Goal: Task Accomplishment & Management: Use online tool/utility

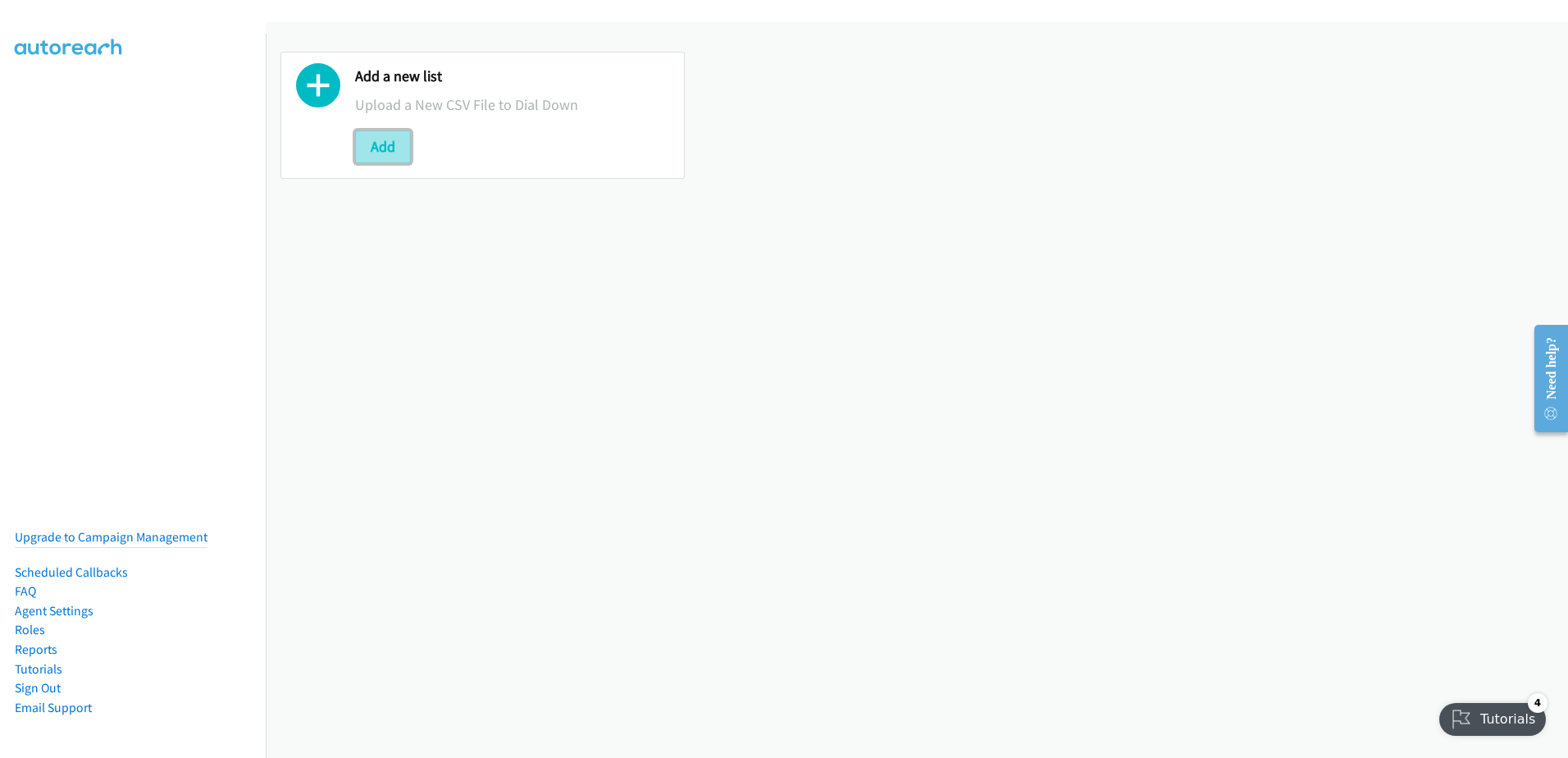
click at [384, 136] on button "Add" at bounding box center [383, 146] width 56 height 33
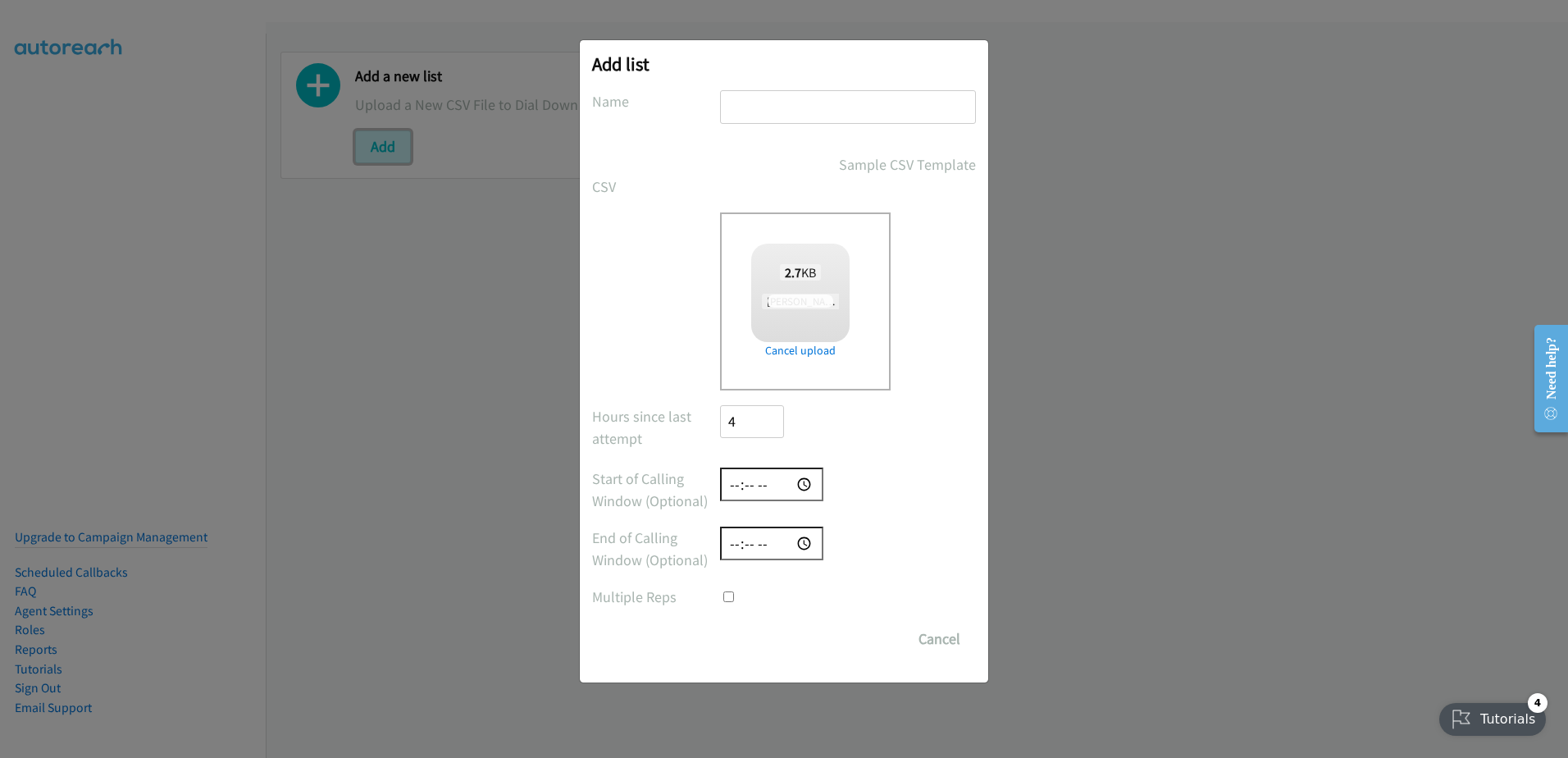
checkbox input "true"
click at [816, 129] on div at bounding box center [848, 115] width 256 height 48
click at [820, 115] on input "text" at bounding box center [848, 107] width 256 height 34
type input "text fu calls"
click at [777, 639] on input "Save List" at bounding box center [762, 640] width 86 height 33
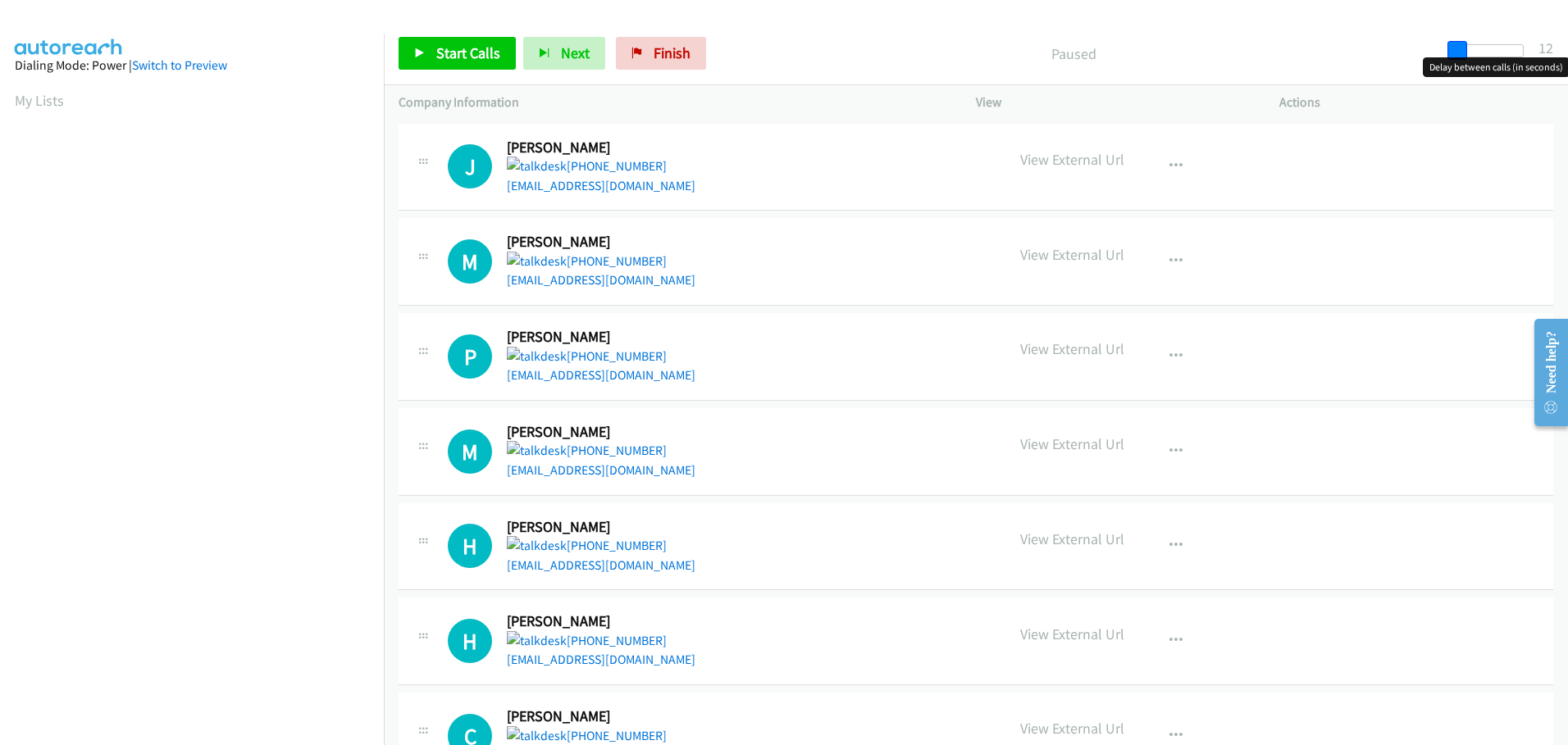
click at [1464, 47] on span at bounding box center [1457, 51] width 19 height 19
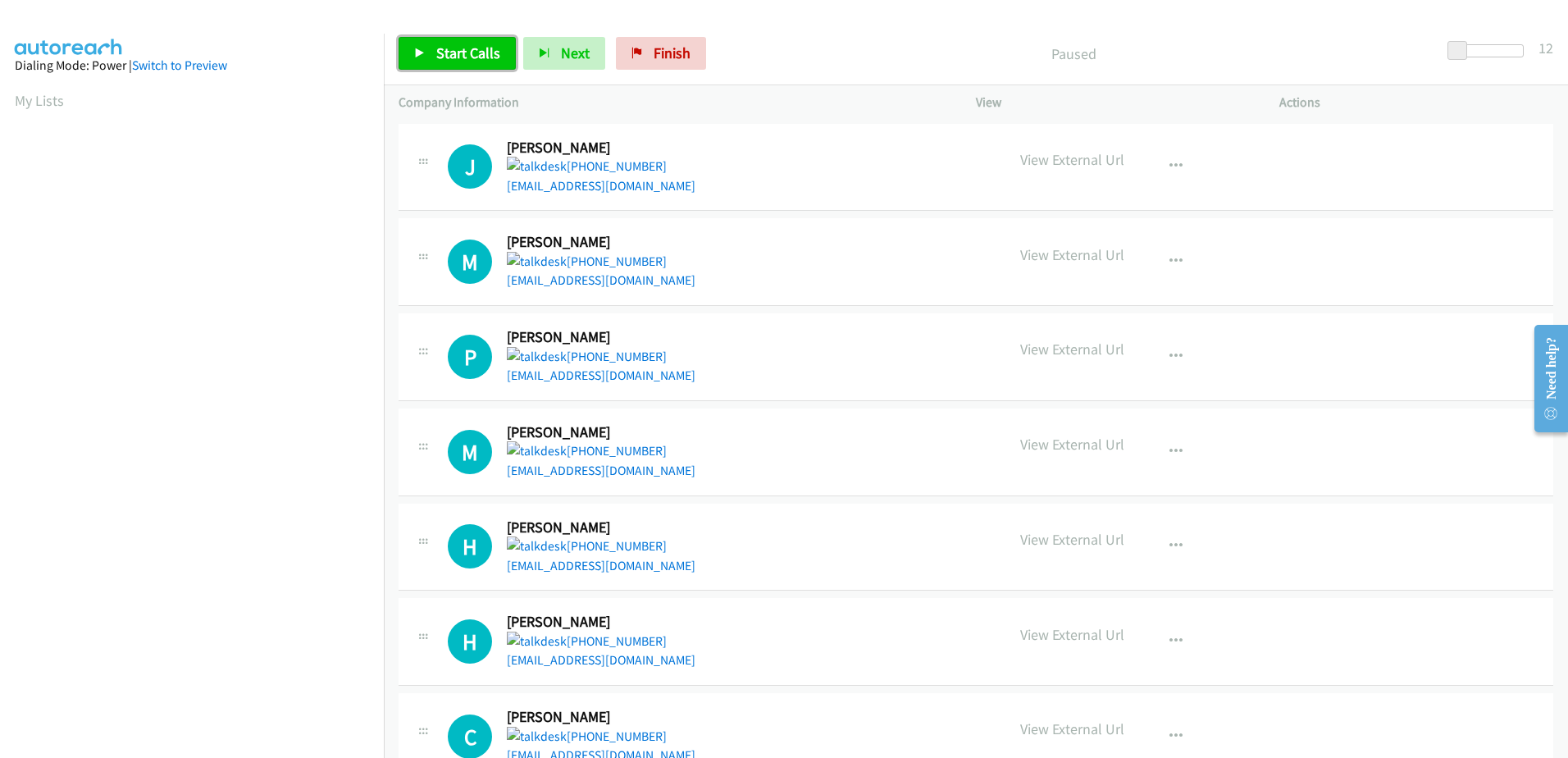
click at [451, 53] on span "Start Calls" at bounding box center [468, 53] width 64 height 19
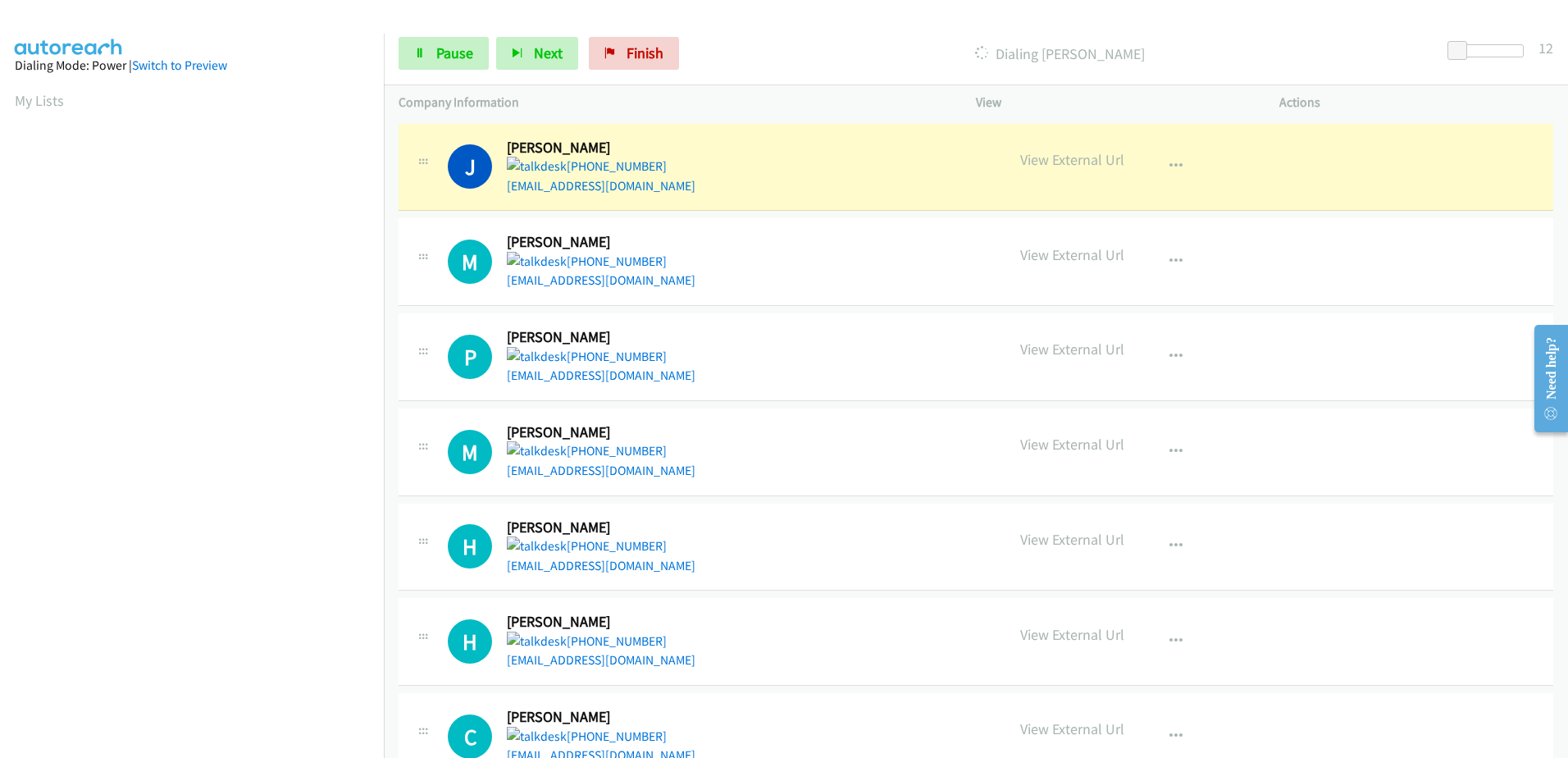
click at [819, 58] on p "Dialing Jessie Robertson" at bounding box center [1059, 53] width 717 height 22
click at [1458, 53] on span at bounding box center [1456, 51] width 19 height 19
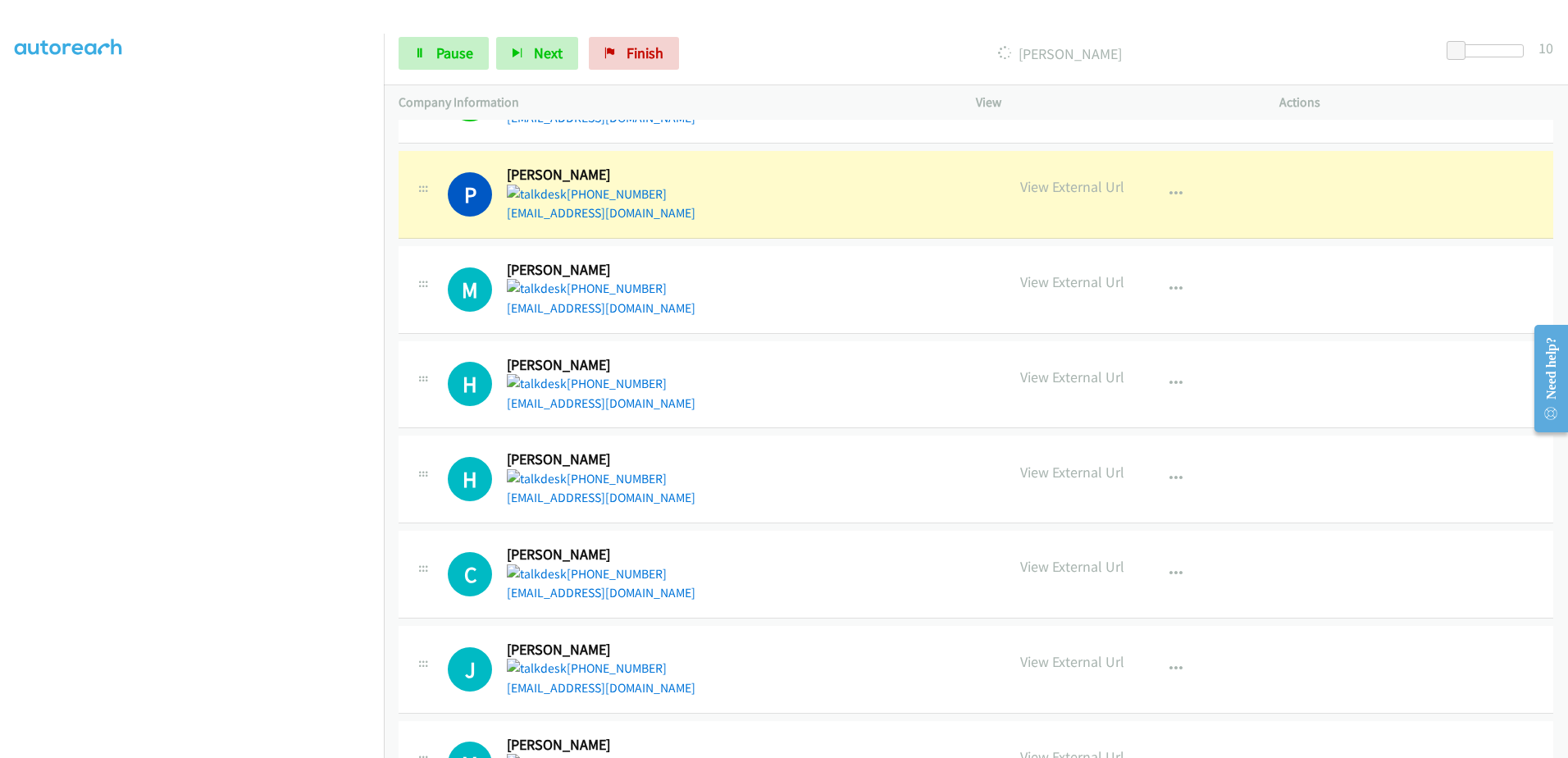
scroll to position [164, 0]
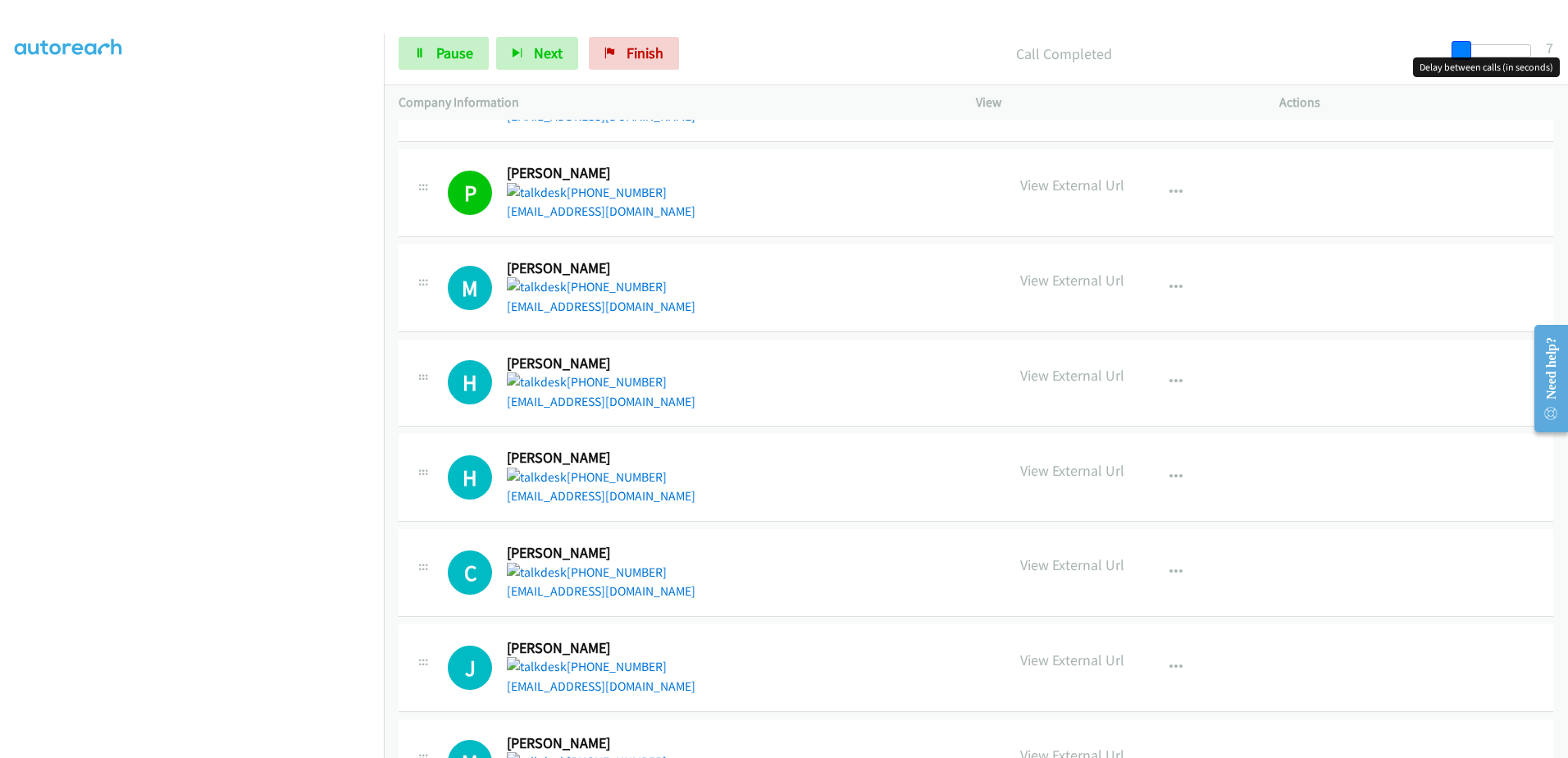
click at [1450, 54] on div at bounding box center [1493, 57] width 105 height 25
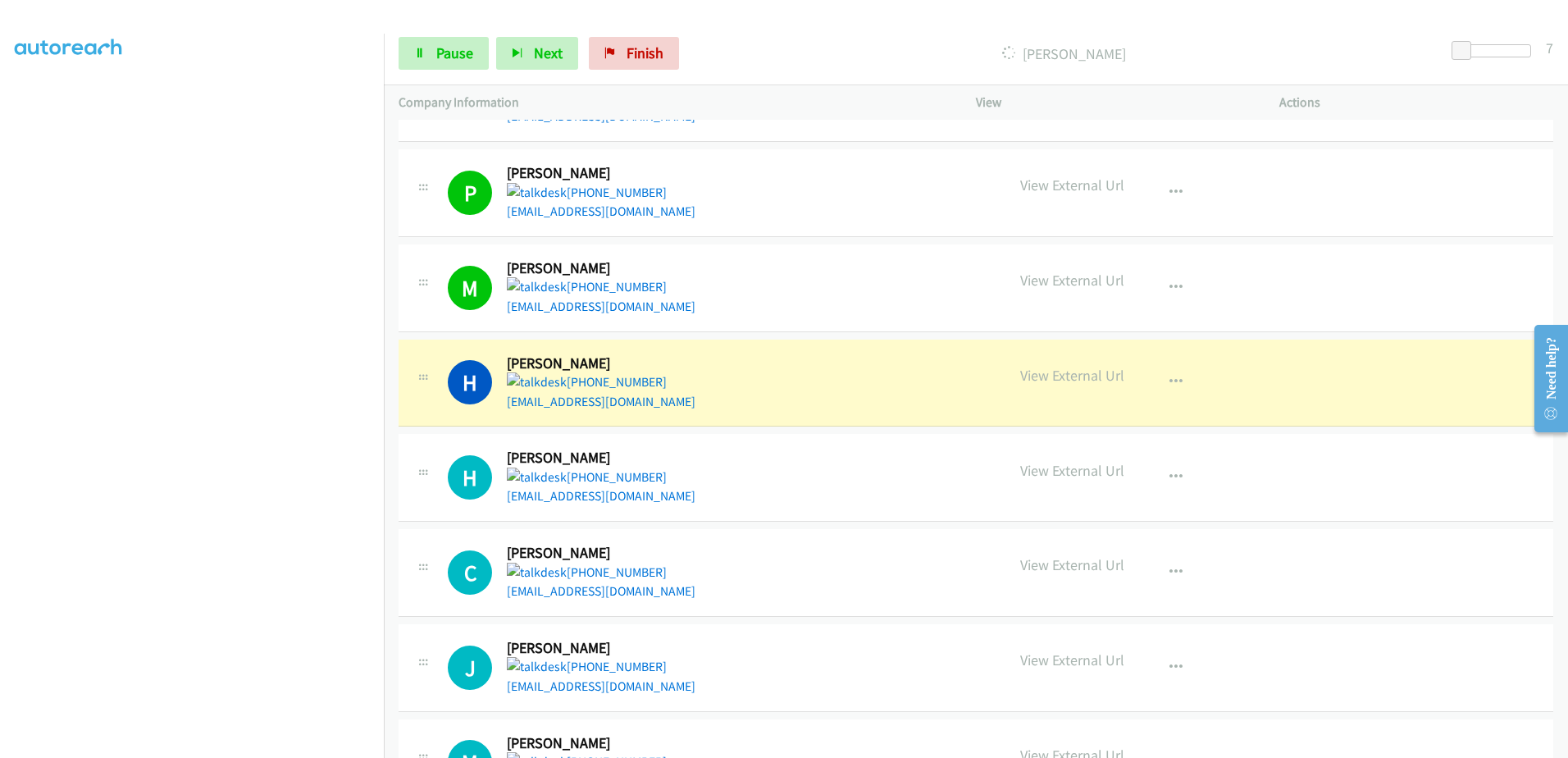
click at [886, 13] on div at bounding box center [776, 32] width 1553 height 64
drag, startPoint x: 565, startPoint y: 390, endPoint x: 530, endPoint y: 402, distance: 37.0
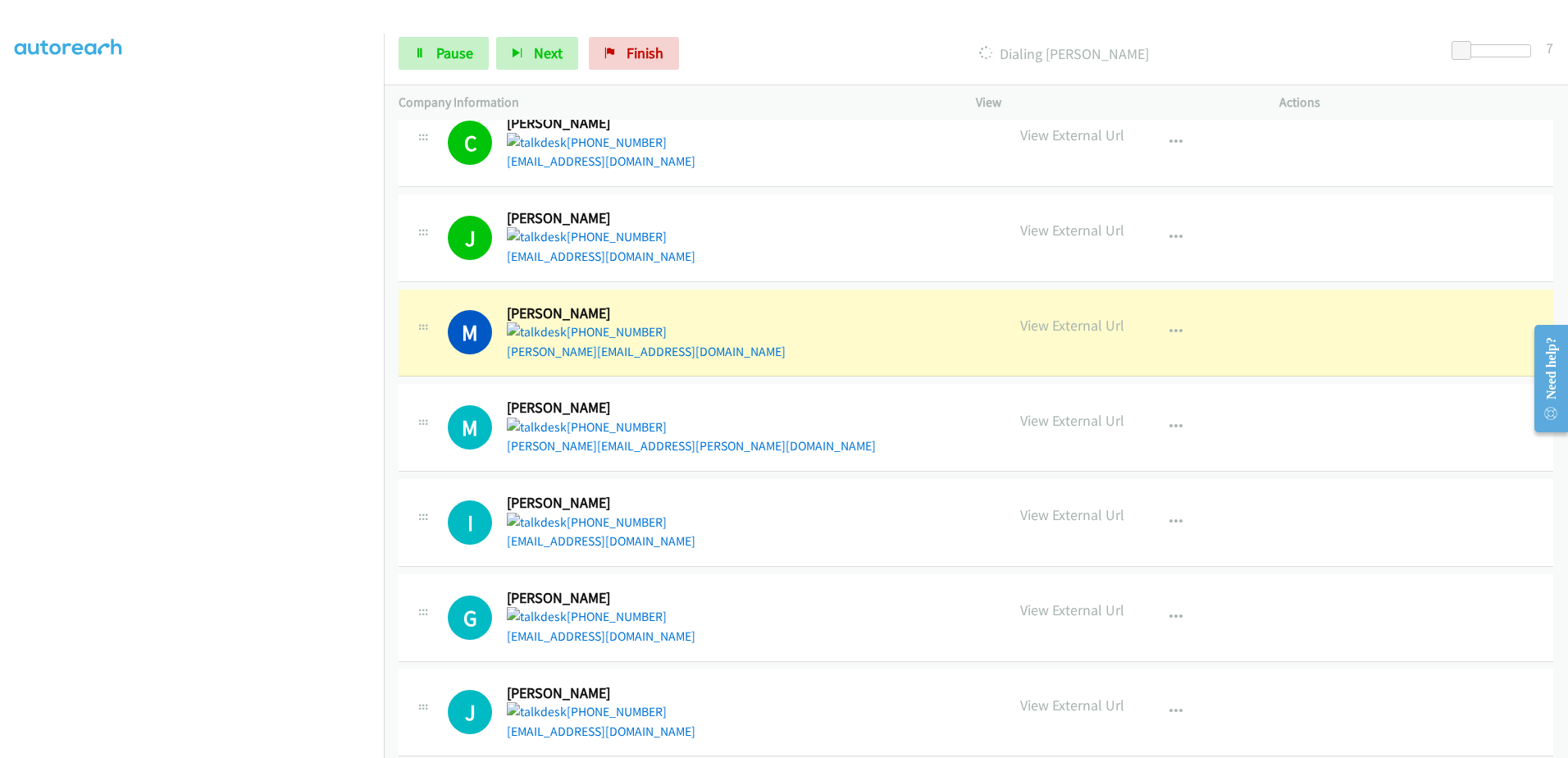
scroll to position [574, 0]
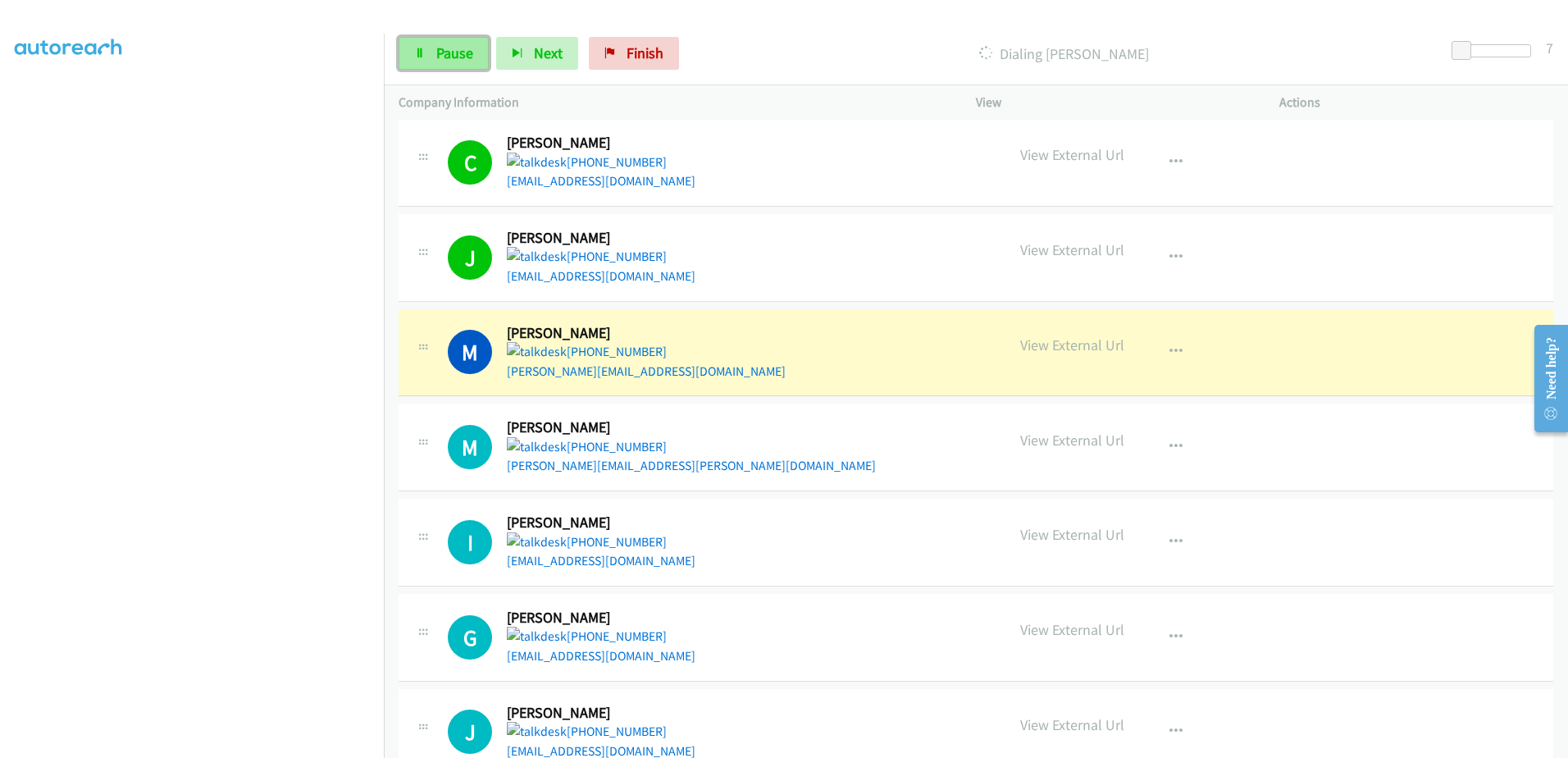
drag, startPoint x: 461, startPoint y: 59, endPoint x: 461, endPoint y: 87, distance: 28.0
click at [461, 59] on span "Pause" at bounding box center [454, 53] width 37 height 19
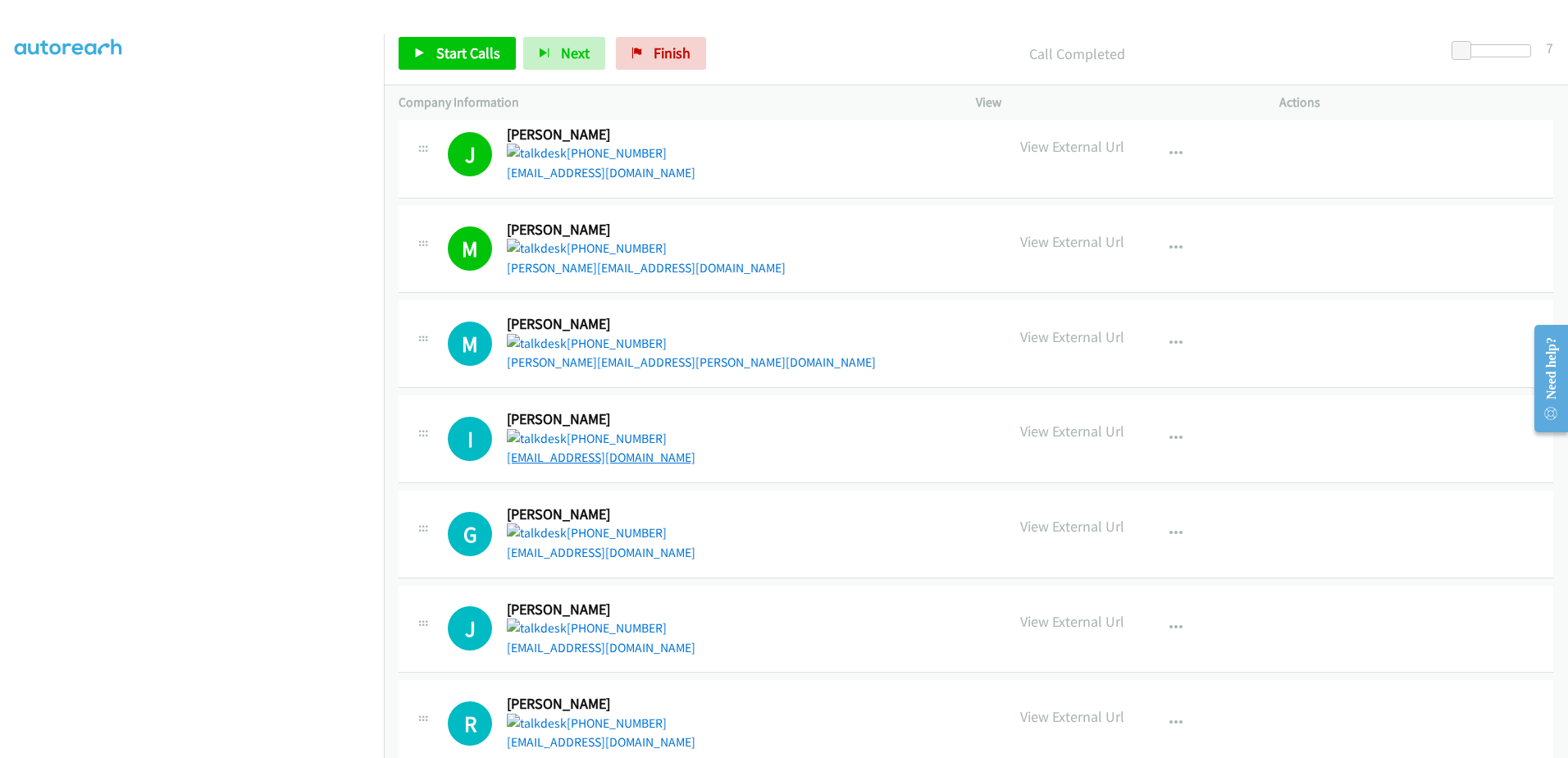
scroll to position [739, 0]
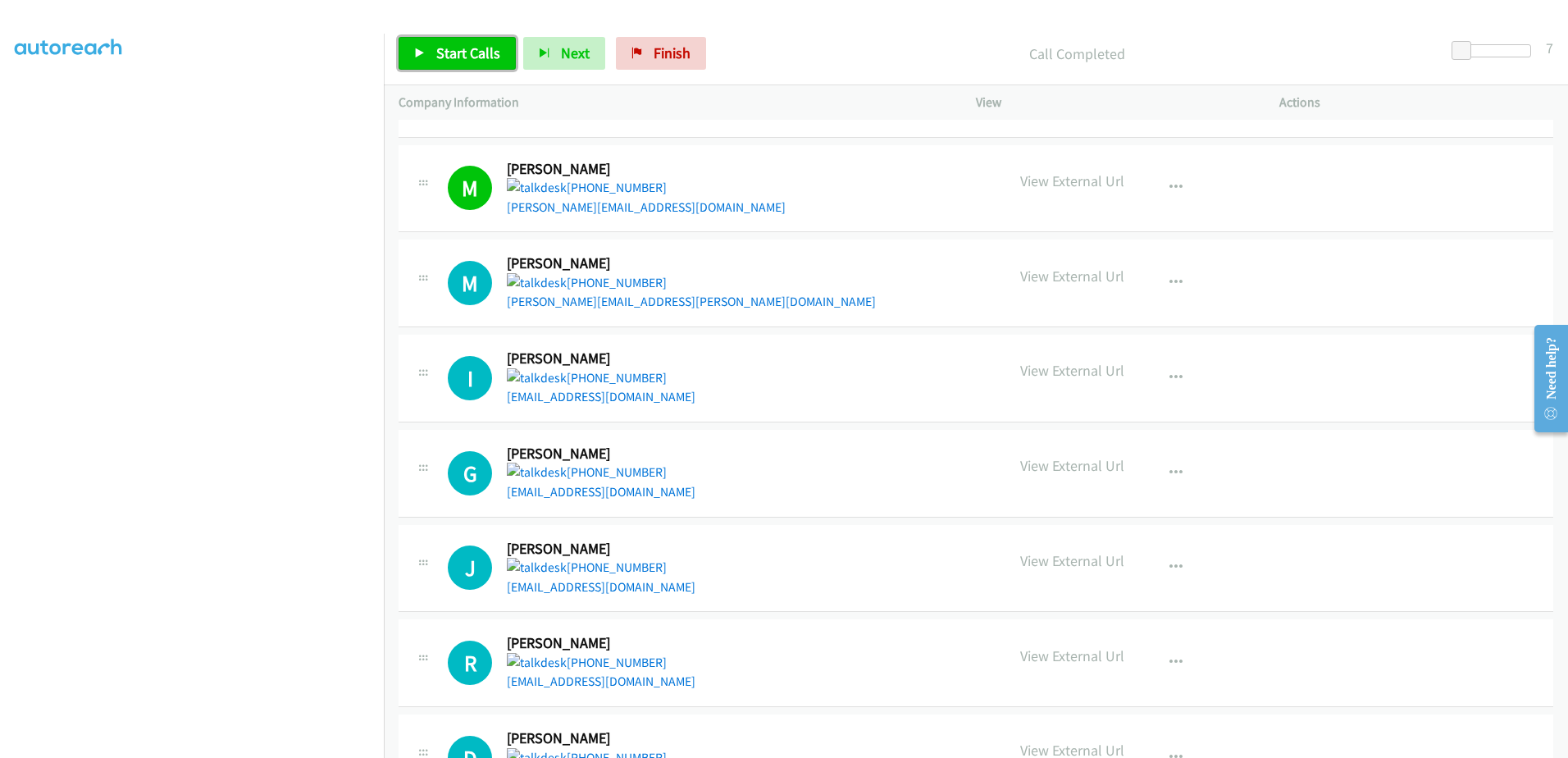
click at [478, 52] on span "Start Calls" at bounding box center [468, 53] width 64 height 19
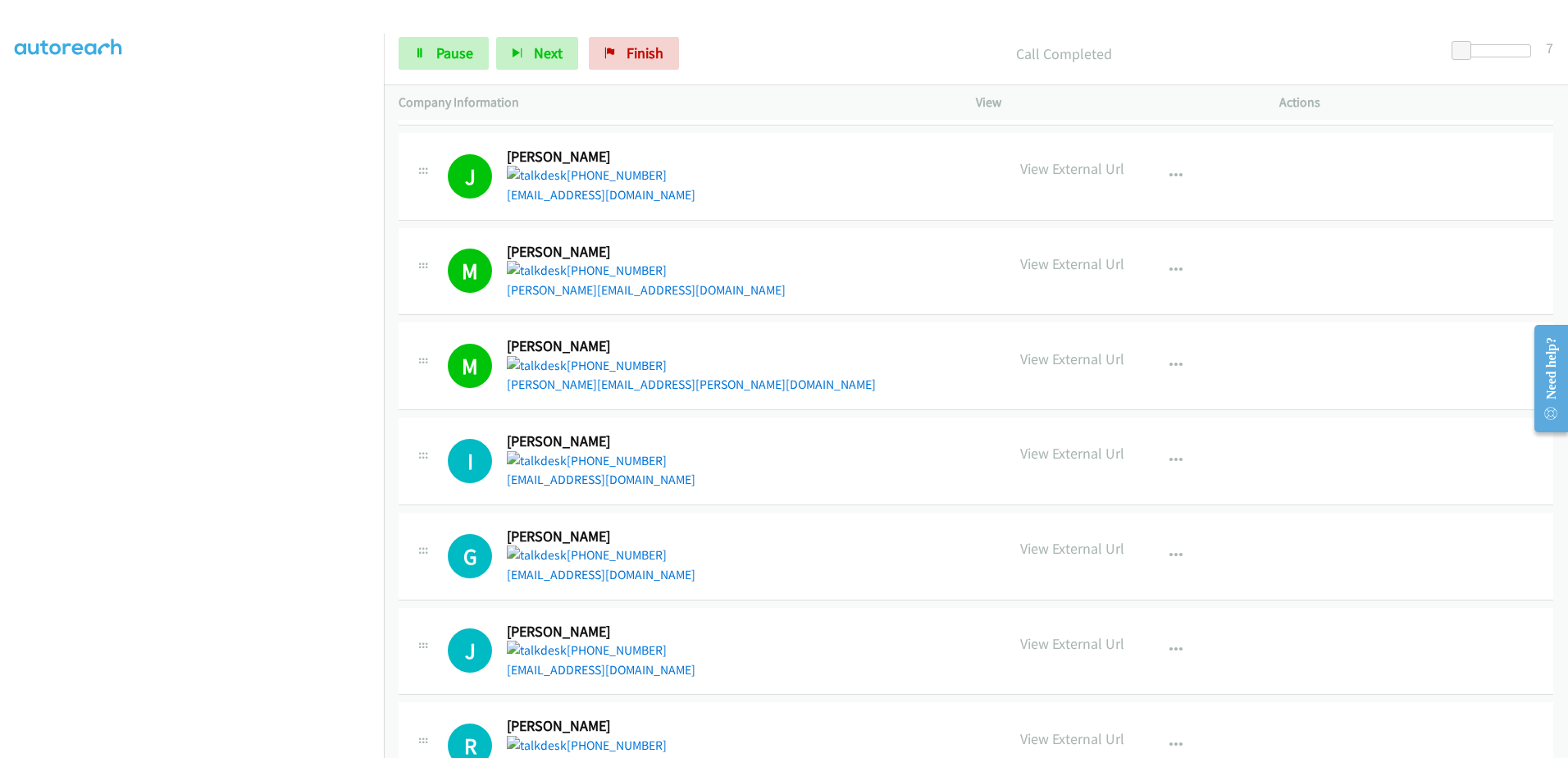
scroll to position [656, 0]
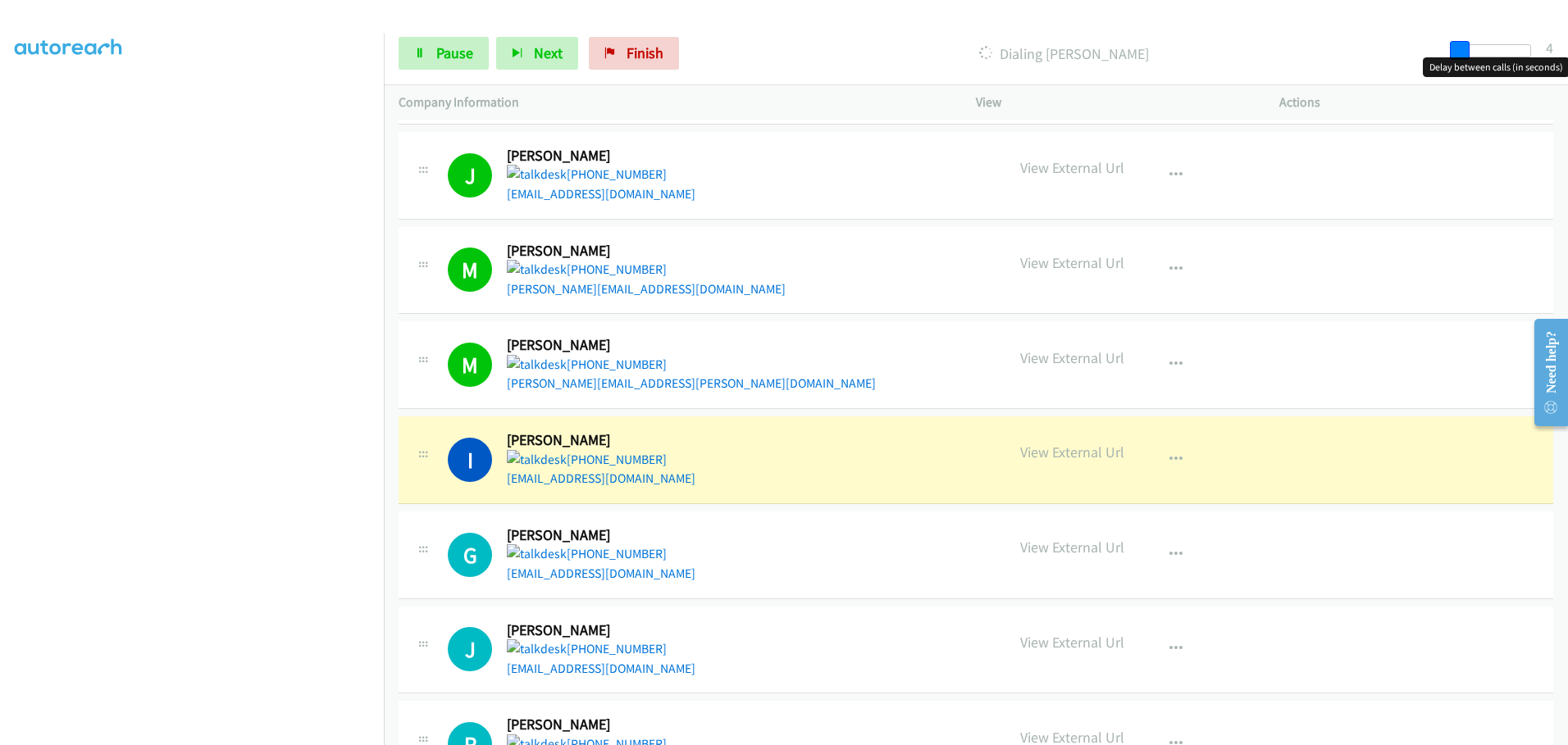
click at [1457, 59] on body "Start Calls Pause Next Finish Dialing Ira Kirkwood 4 Company Information Info S…" at bounding box center [784, 39] width 1568 height 78
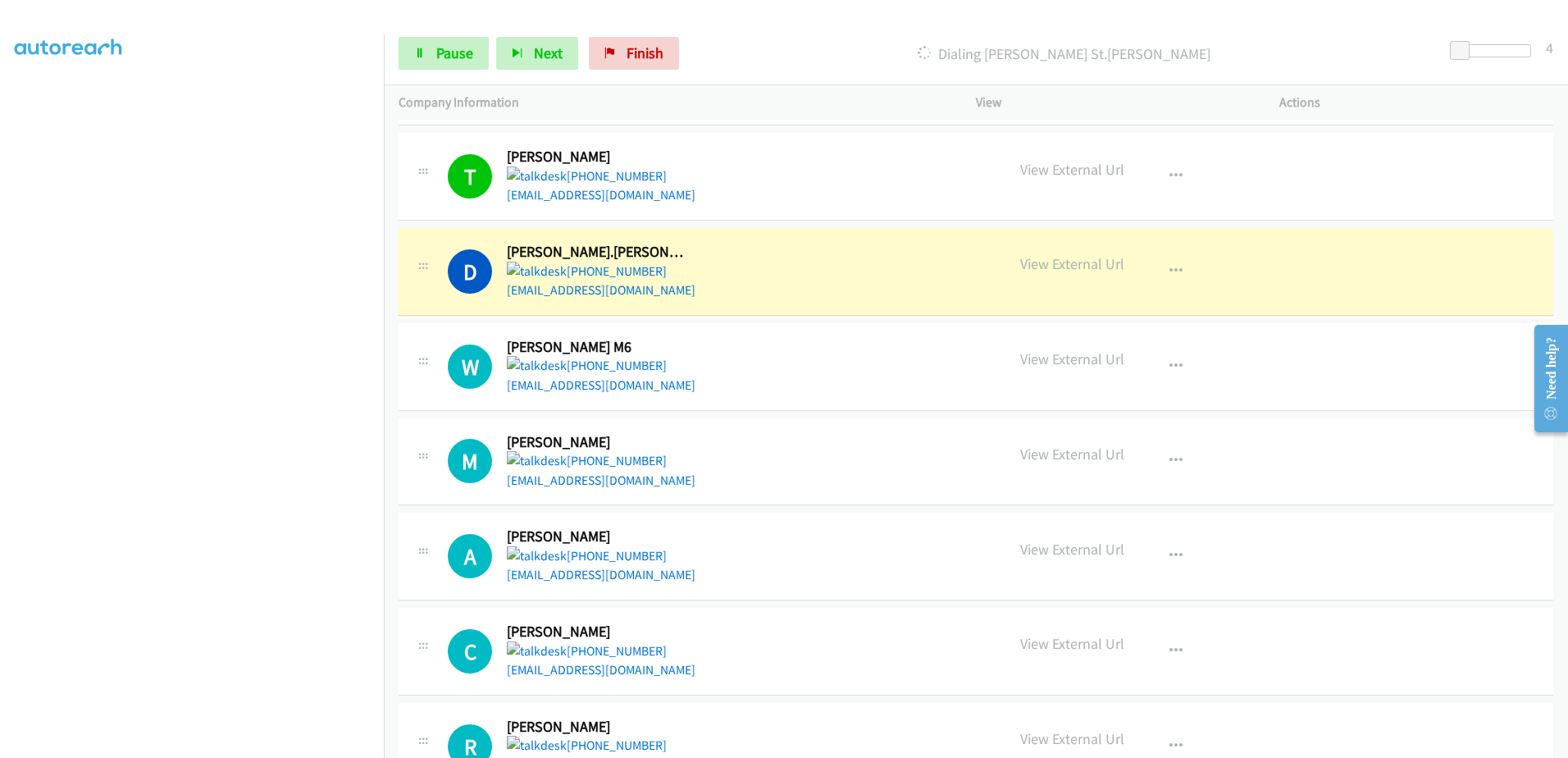
scroll to position [1686, 0]
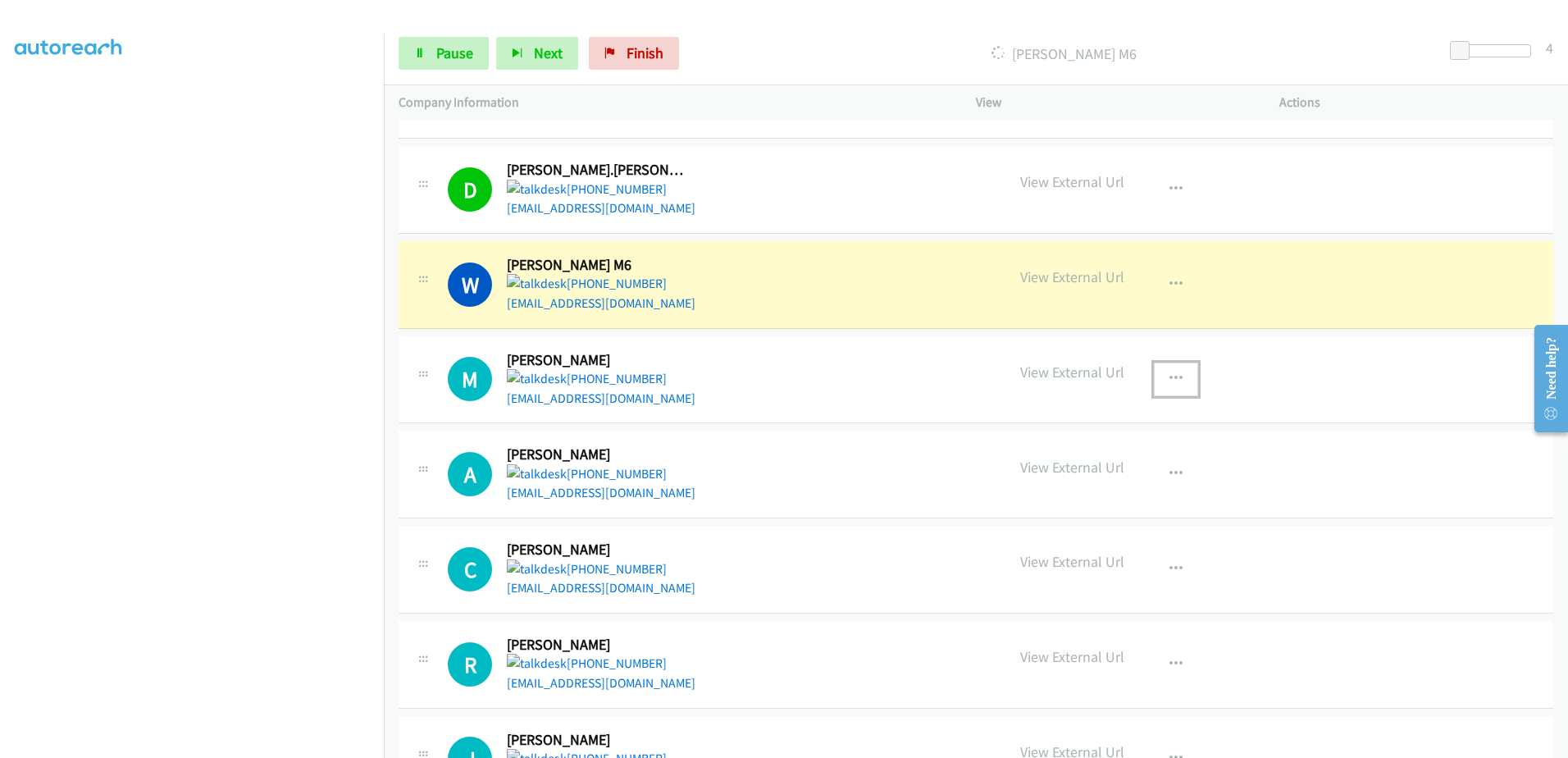
click at [1170, 379] on icon "button" at bounding box center [1176, 379] width 13 height 13
click at [1181, 382] on div at bounding box center [784, 379] width 1568 height 758
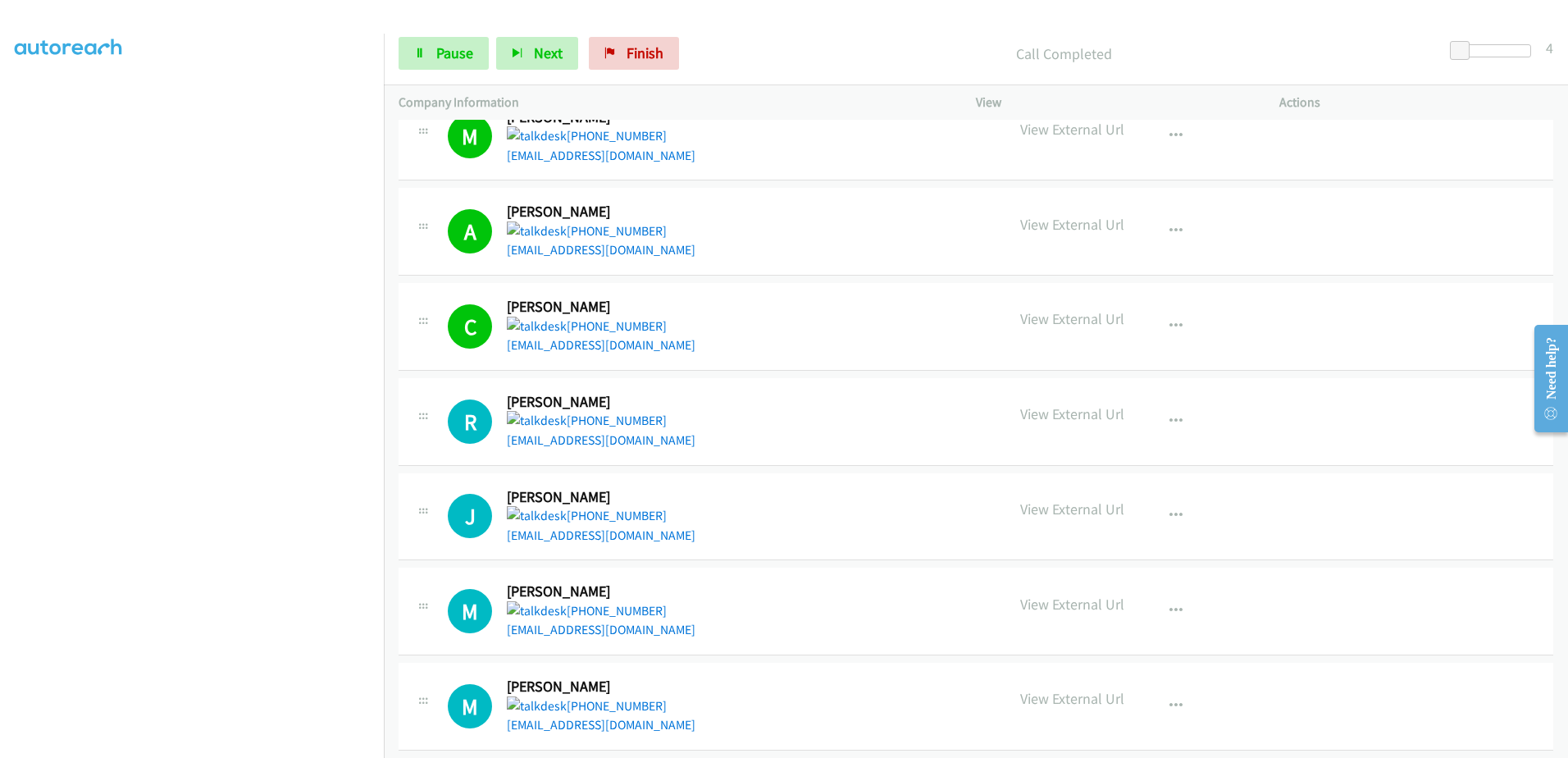
scroll to position [1933, 0]
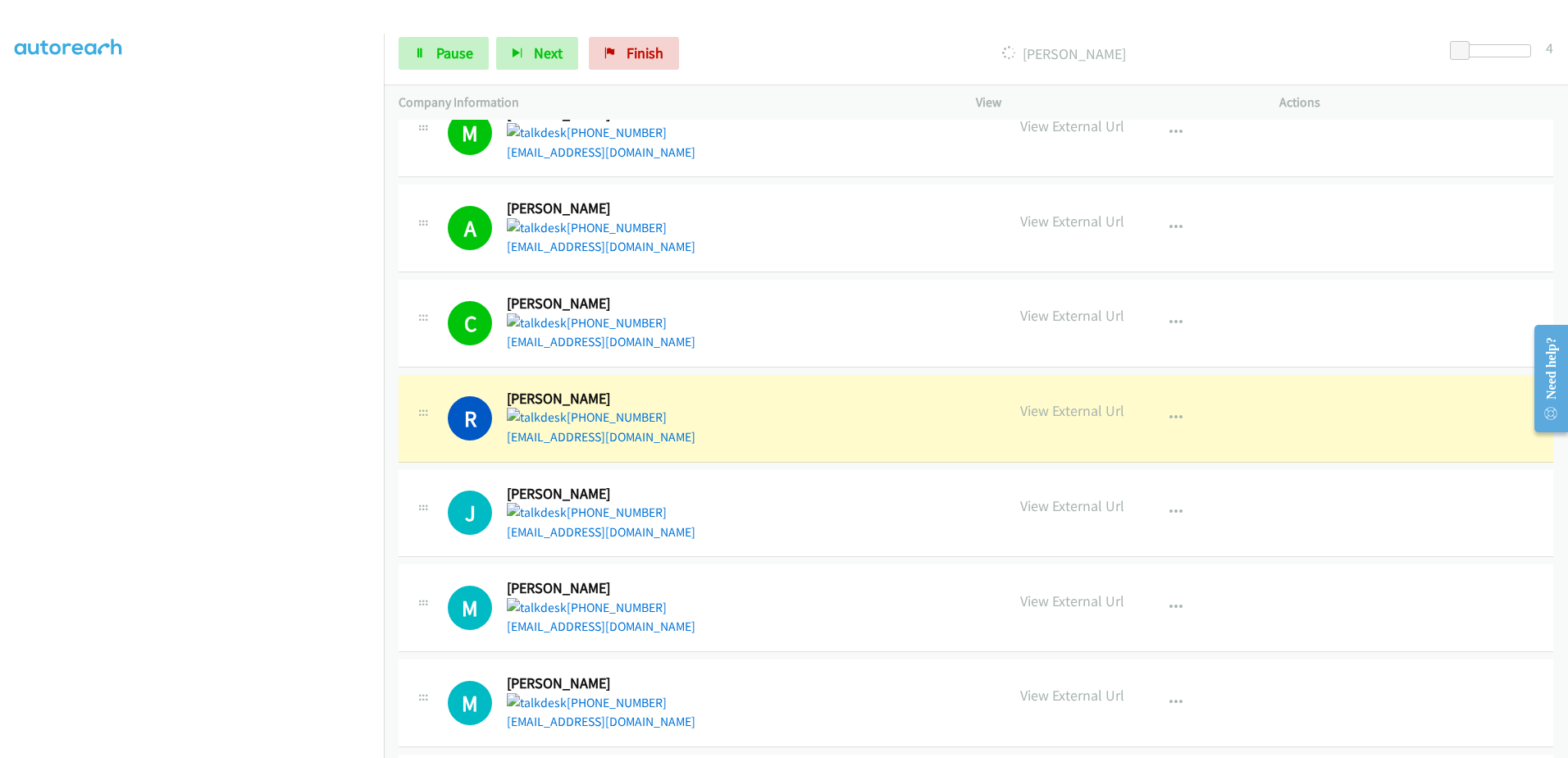
click at [143, 745] on iframe at bounding box center [198, 365] width 369 height 779
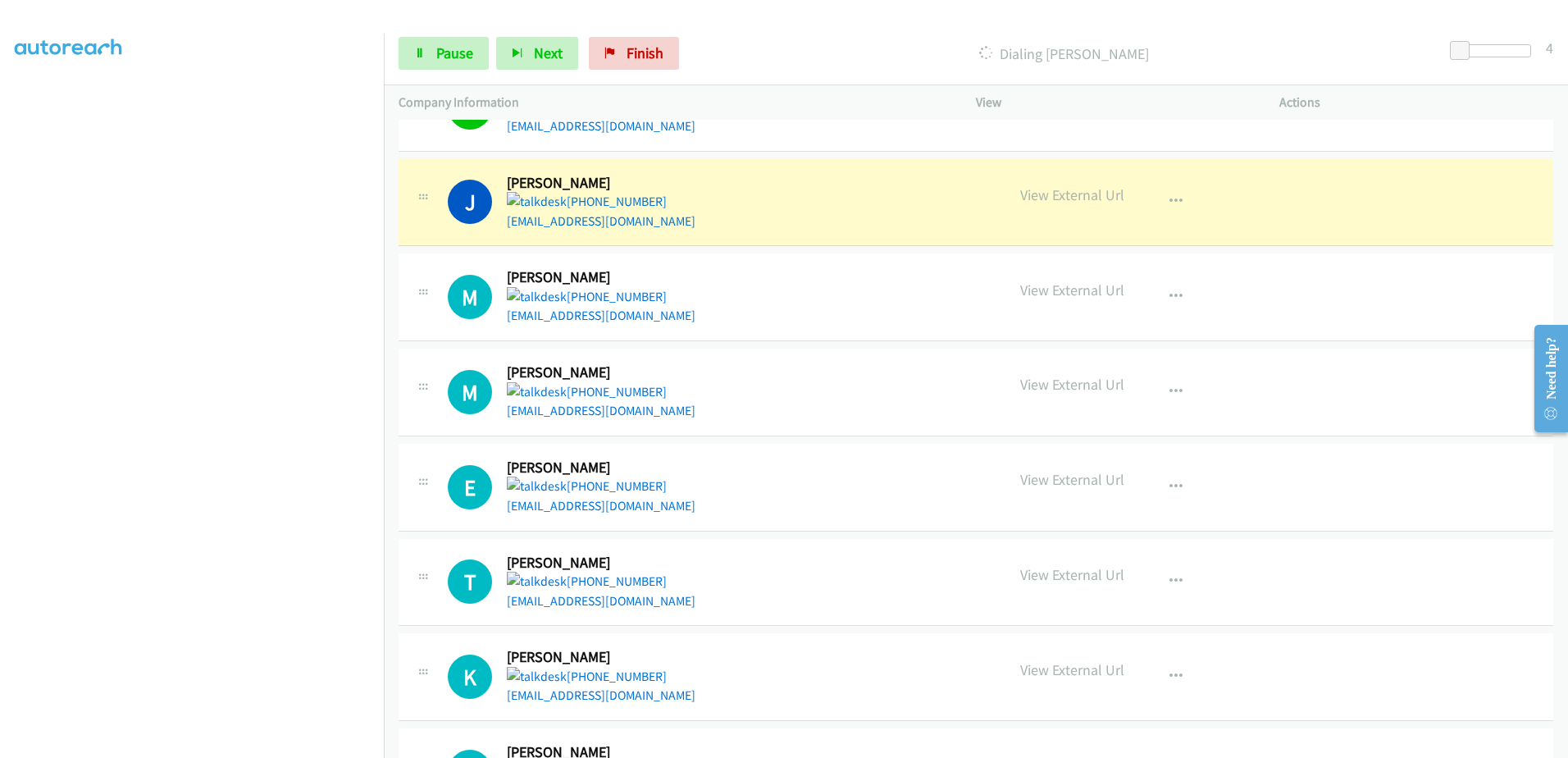
scroll to position [2261, 0]
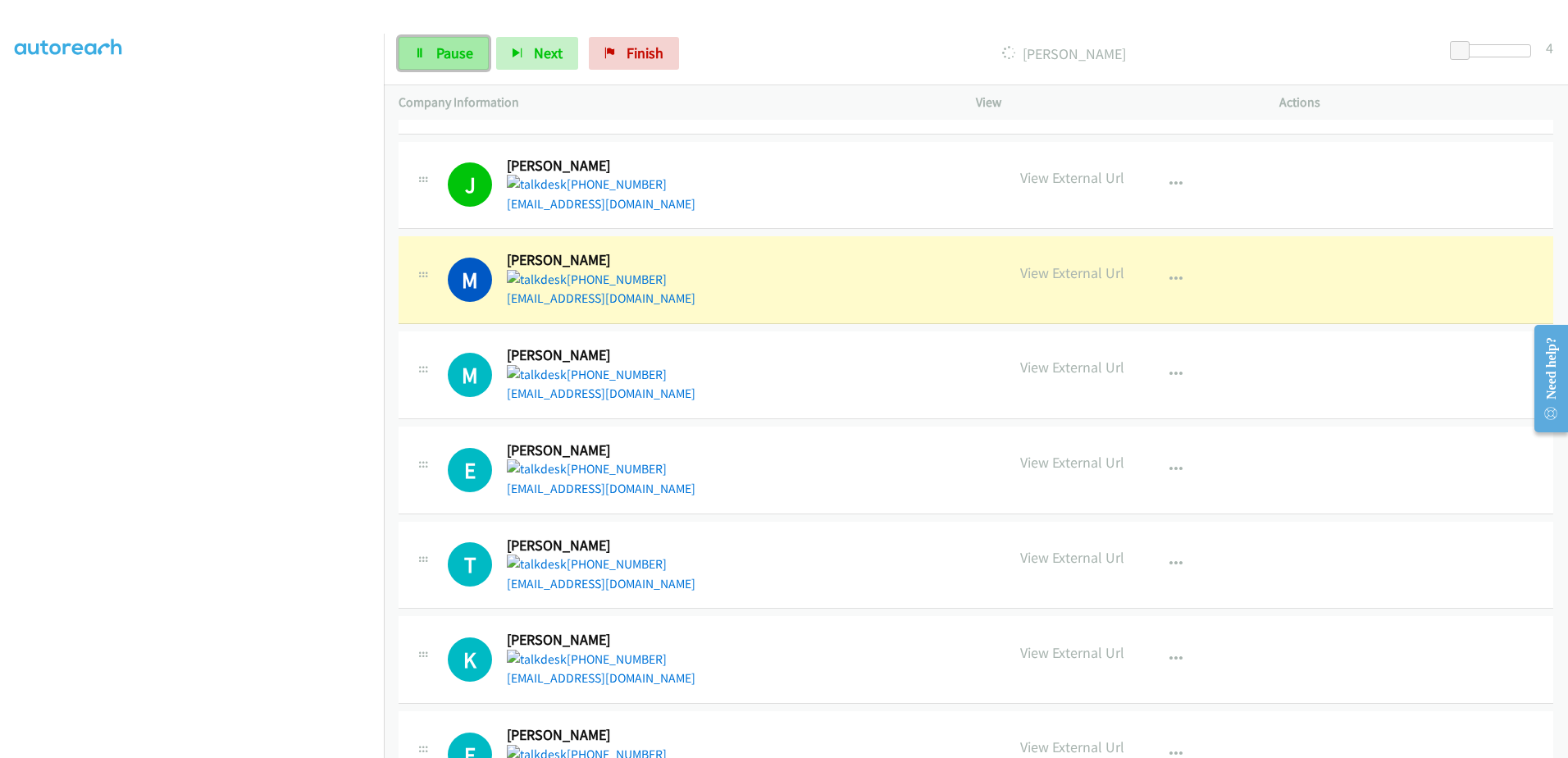
click at [453, 48] on span "Pause" at bounding box center [454, 53] width 37 height 19
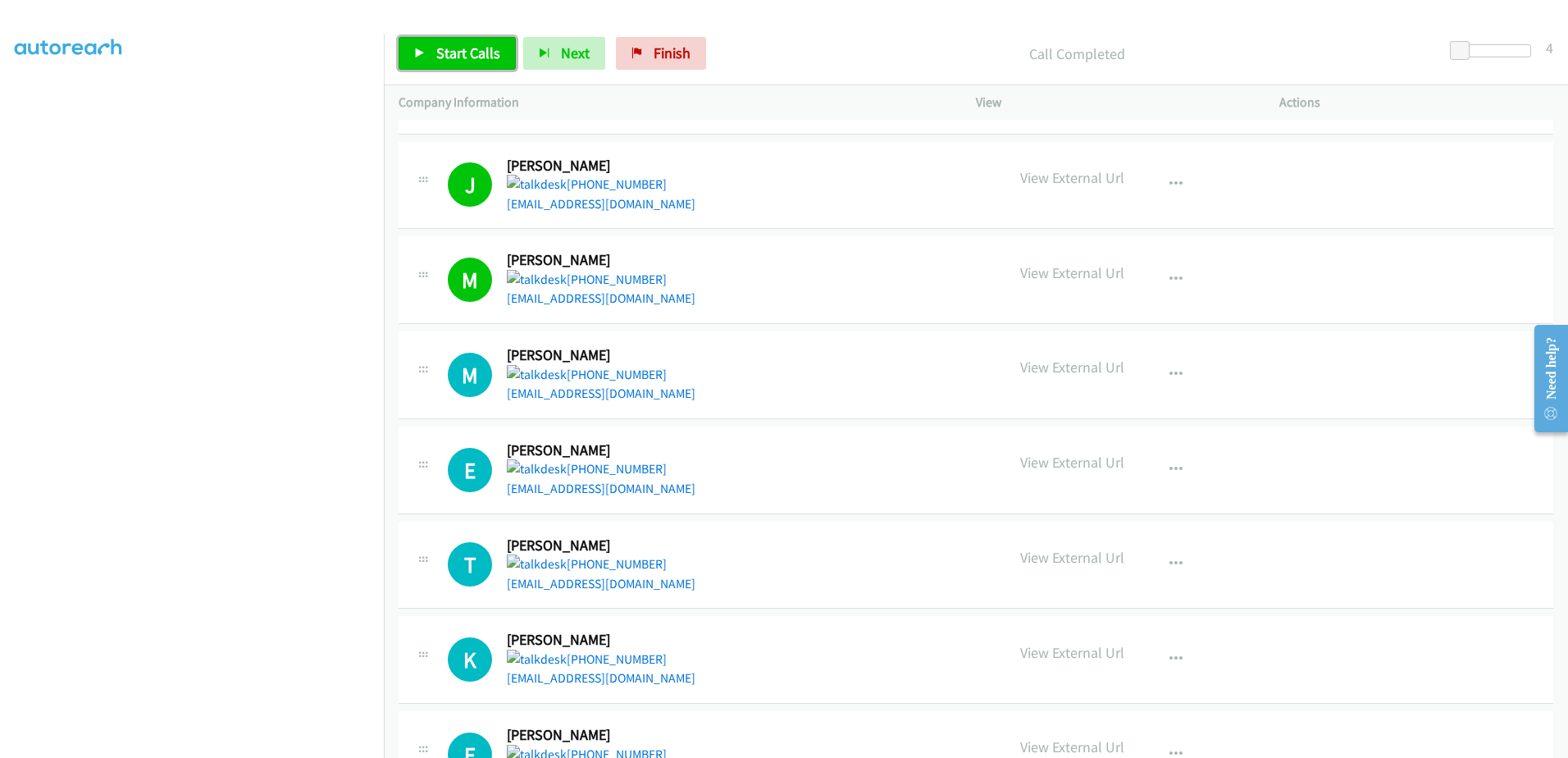
click at [444, 56] on span "Start Calls" at bounding box center [468, 53] width 64 height 19
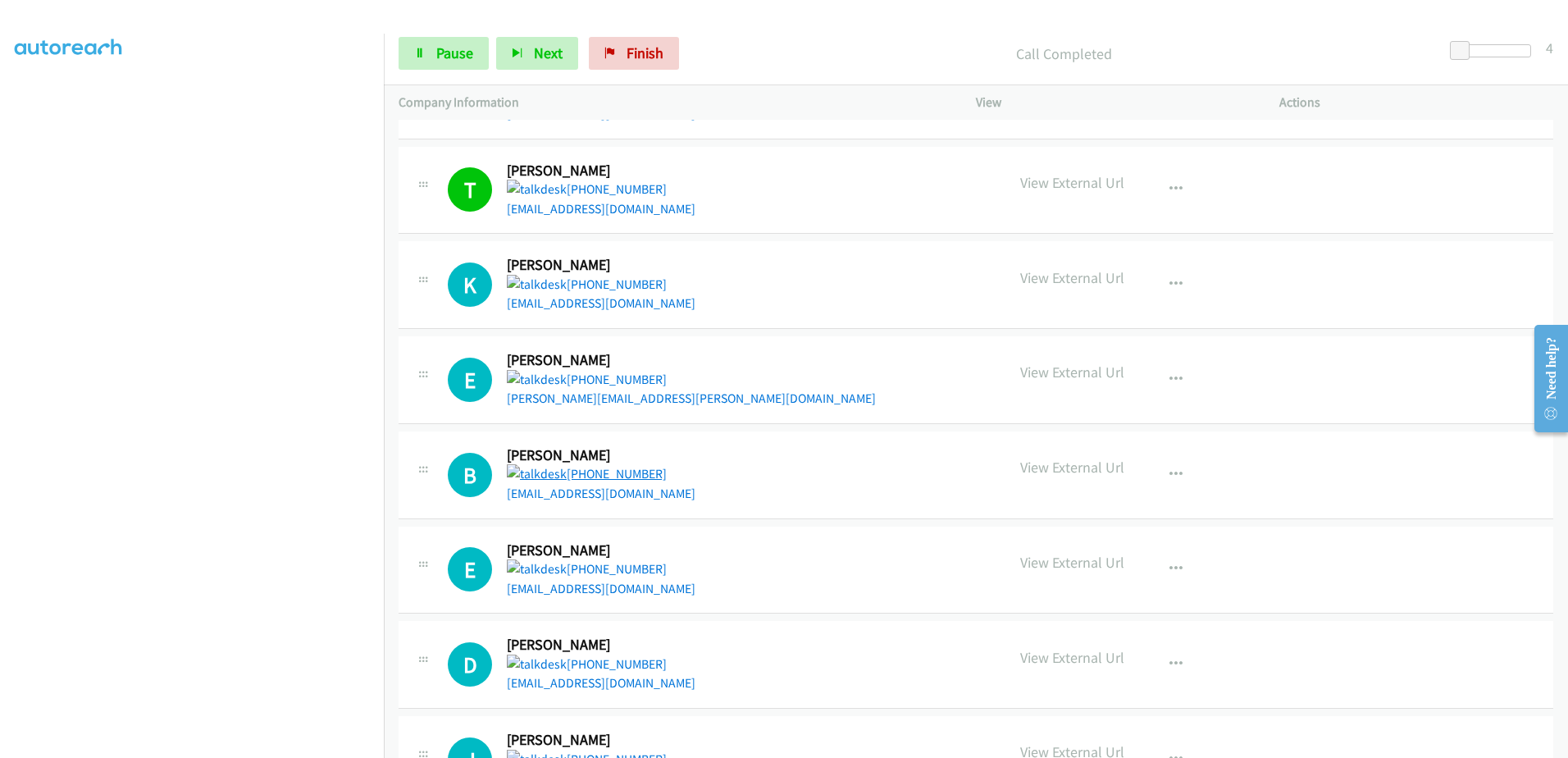
scroll to position [2672, 0]
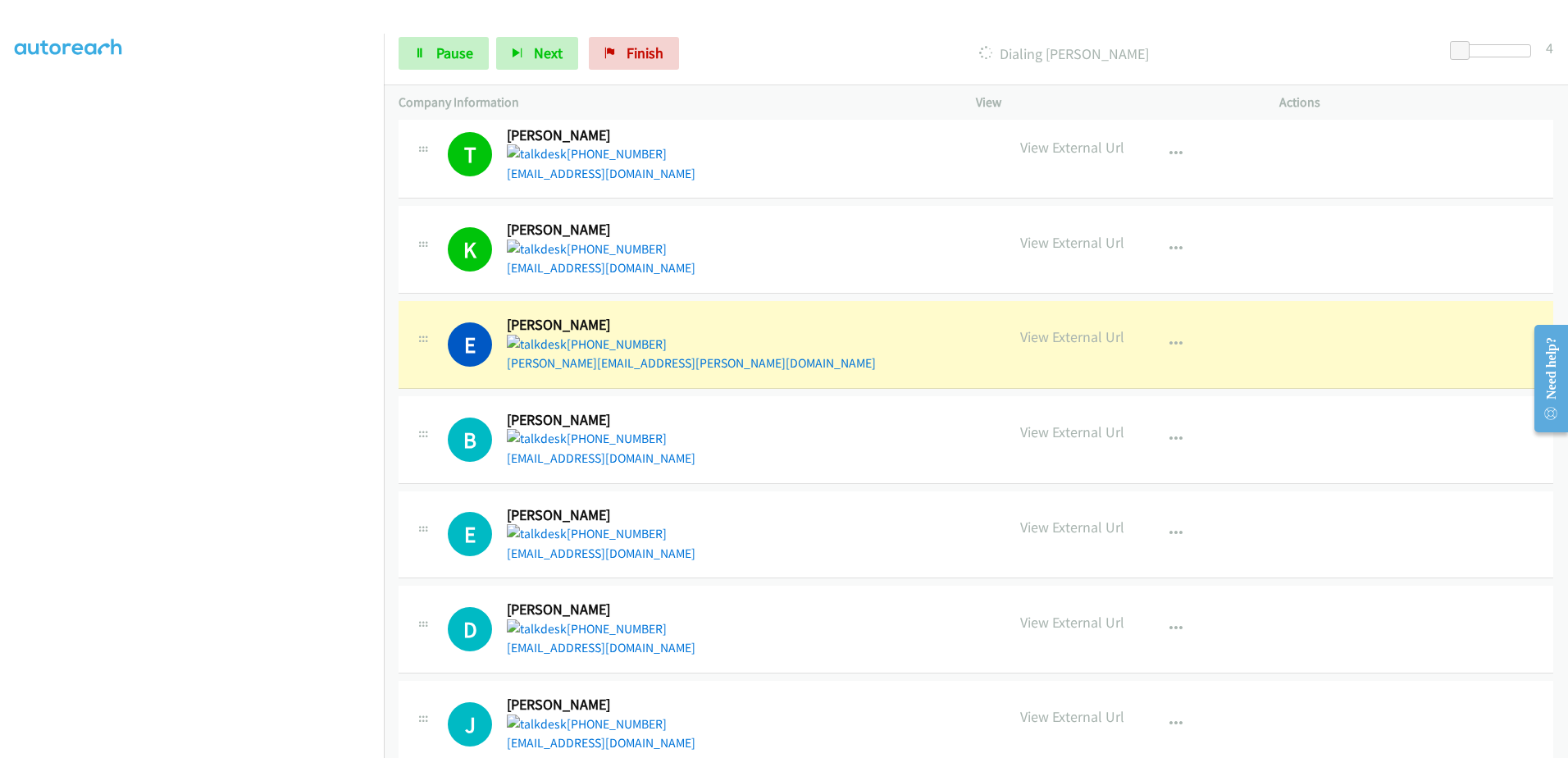
click at [828, 54] on p "Dialing Eddie Hedgepeth" at bounding box center [1063, 53] width 725 height 22
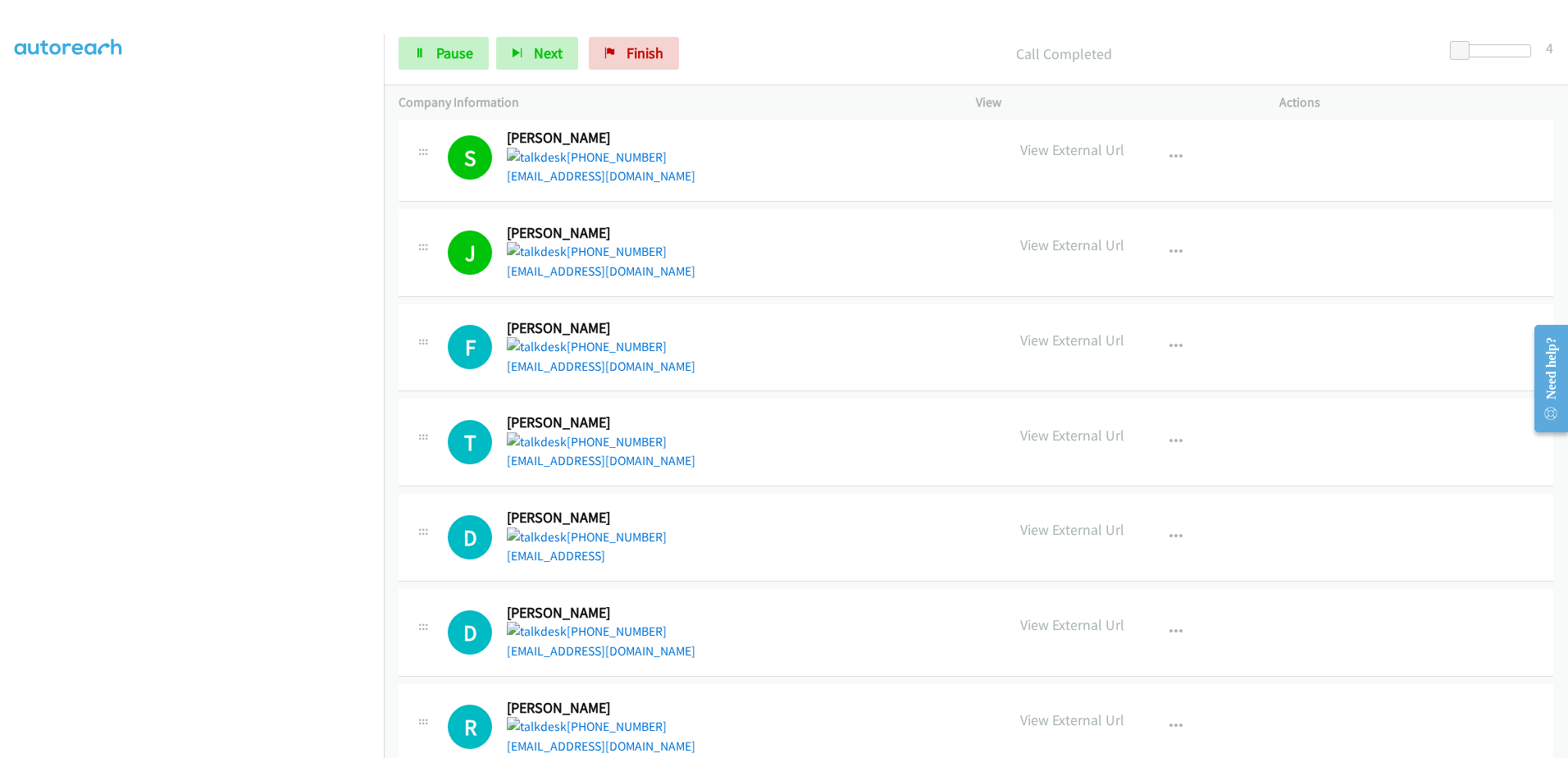
scroll to position [3656, 0]
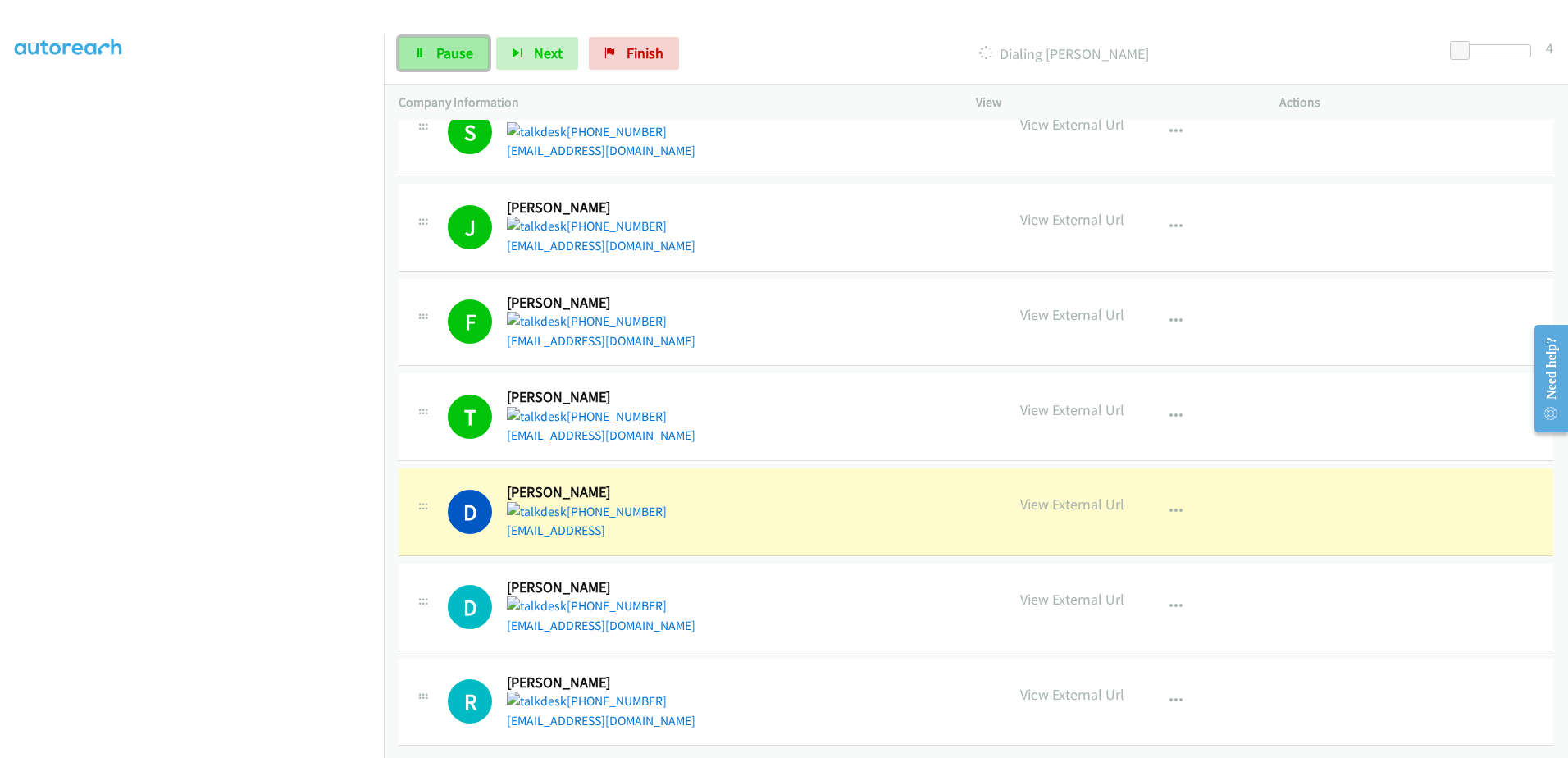
drag, startPoint x: 447, startPoint y: 46, endPoint x: 454, endPoint y: 50, distance: 8.1
click at [447, 47] on span "Pause" at bounding box center [454, 53] width 37 height 19
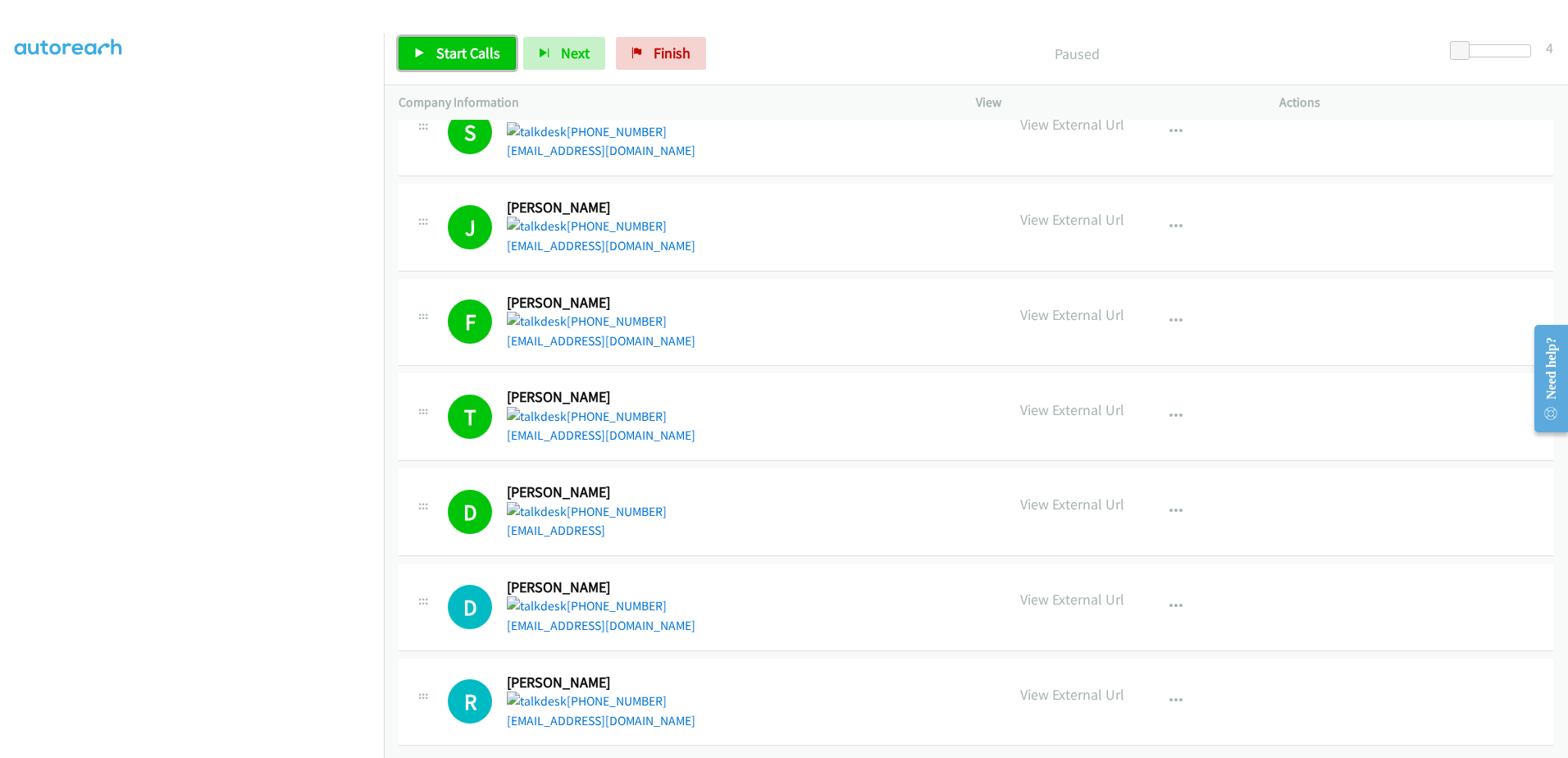
click at [459, 54] on span "Start Calls" at bounding box center [468, 53] width 64 height 19
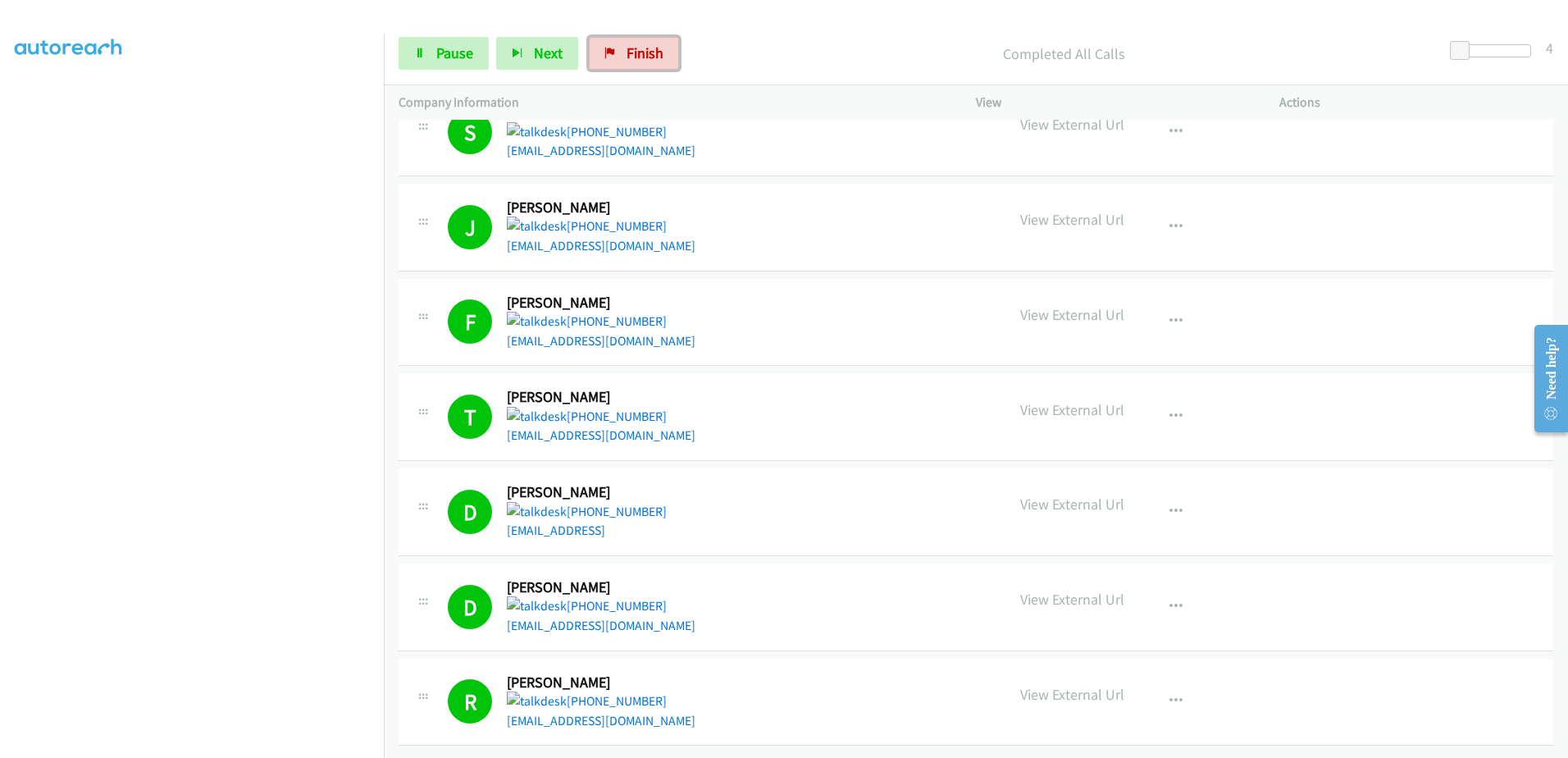
drag, startPoint x: 649, startPoint y: 61, endPoint x: 870, endPoint y: 42, distance: 221.8
click at [649, 61] on span "Finish" at bounding box center [645, 53] width 37 height 19
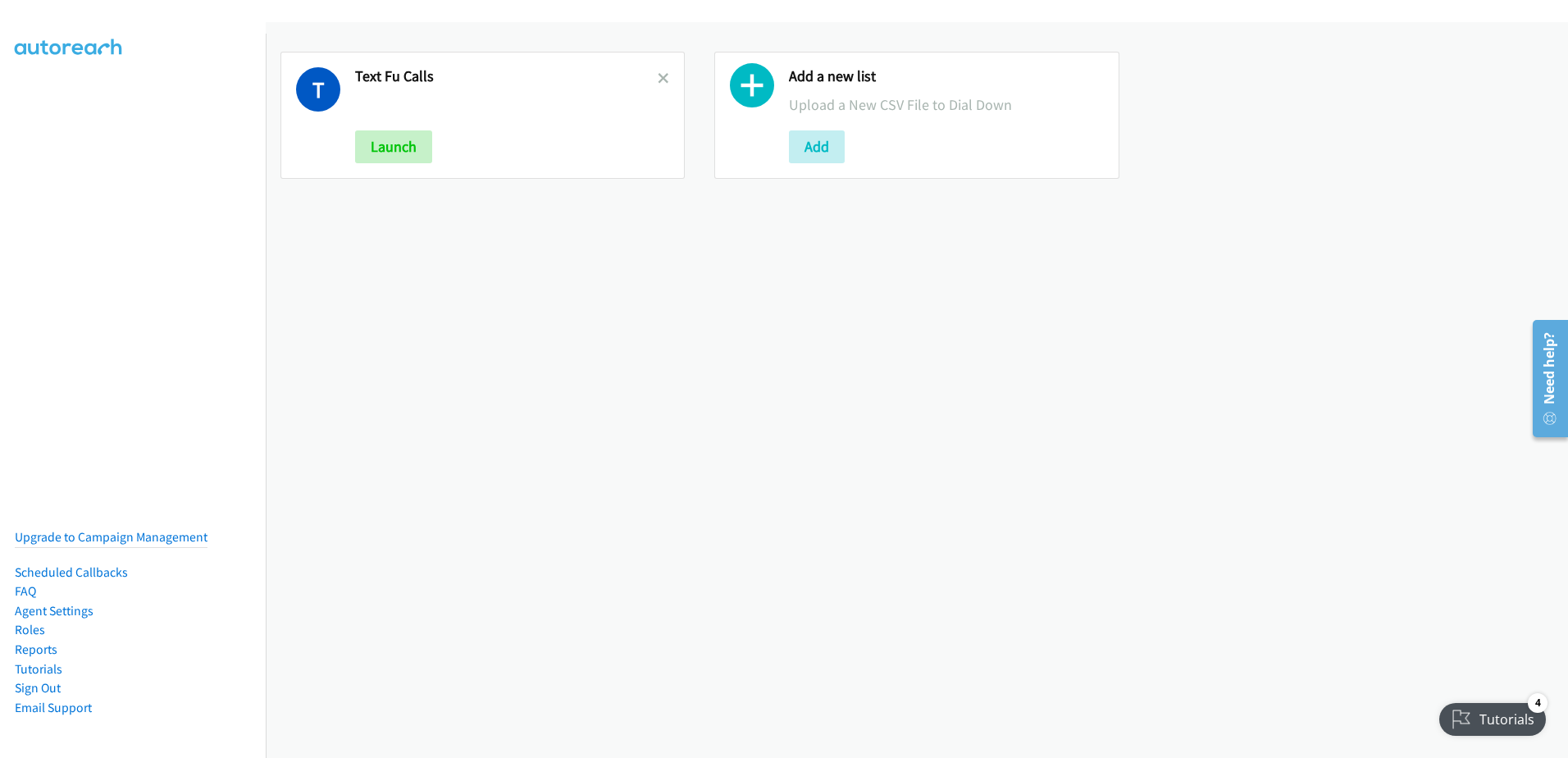
click at [652, 76] on h2 "Text Fu Calls" at bounding box center [506, 77] width 302 height 19
drag, startPoint x: 656, startPoint y: 80, endPoint x: 704, endPoint y: 133, distance: 71.5
click at [657, 80] on icon at bounding box center [663, 80] width 12 height 12
click at [19, 96] on nav "Upgrade to Campaign Management Scheduled Callbacks FAQ Agent Settings Roles Rep…" at bounding box center [133, 412] width 267 height 758
click at [9, 94] on nav "Upgrade to Campaign Management Scheduled Callbacks FAQ Agent Settings Roles Rep…" at bounding box center [133, 412] width 267 height 758
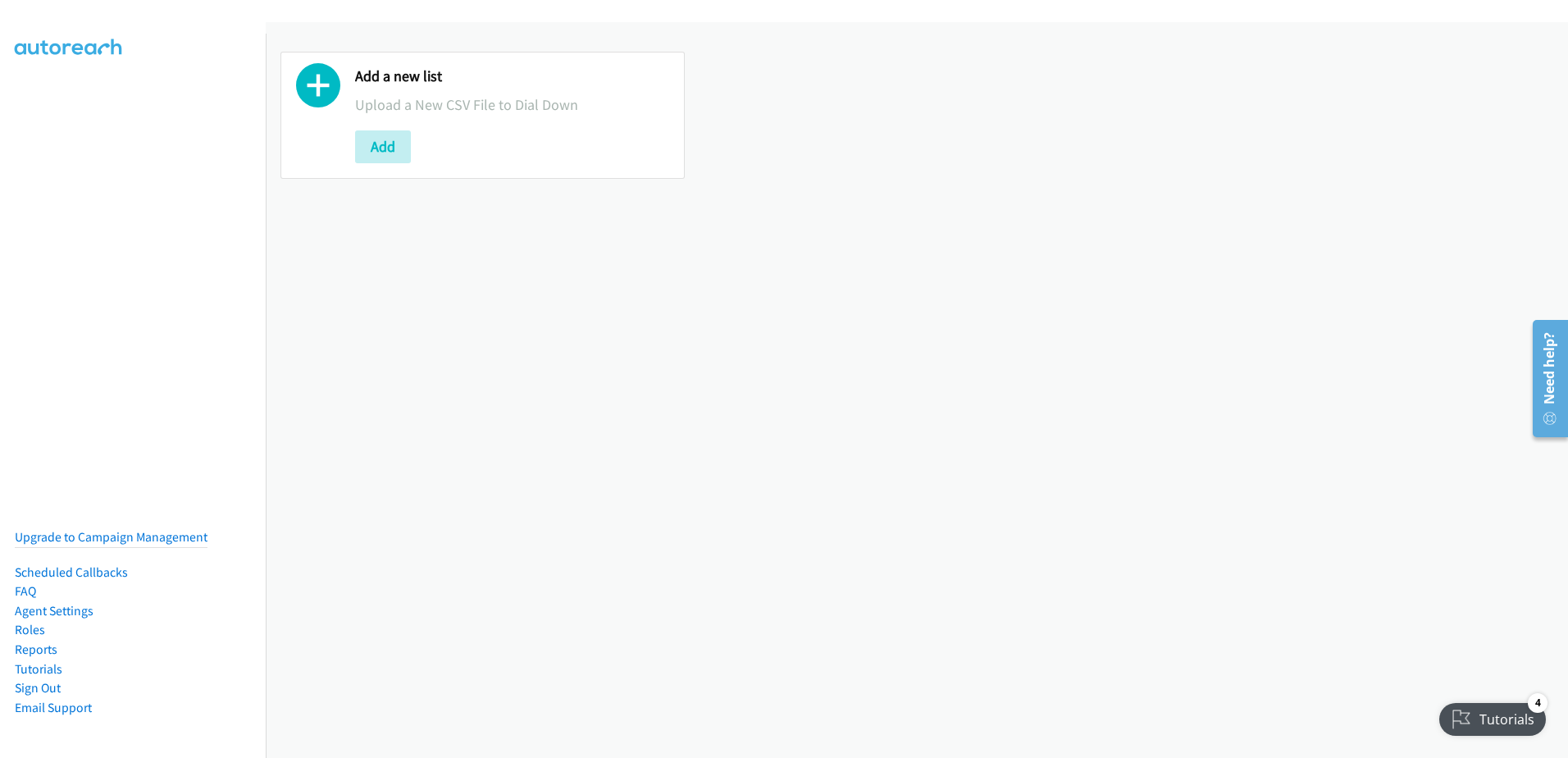
click at [39, 57] on aside "Upgrade to Campaign Management Scheduled Callbacks FAQ Agent Settings Roles Rep…" at bounding box center [133, 48] width 266 height 30
click at [395, 161] on button "Add" at bounding box center [383, 146] width 56 height 33
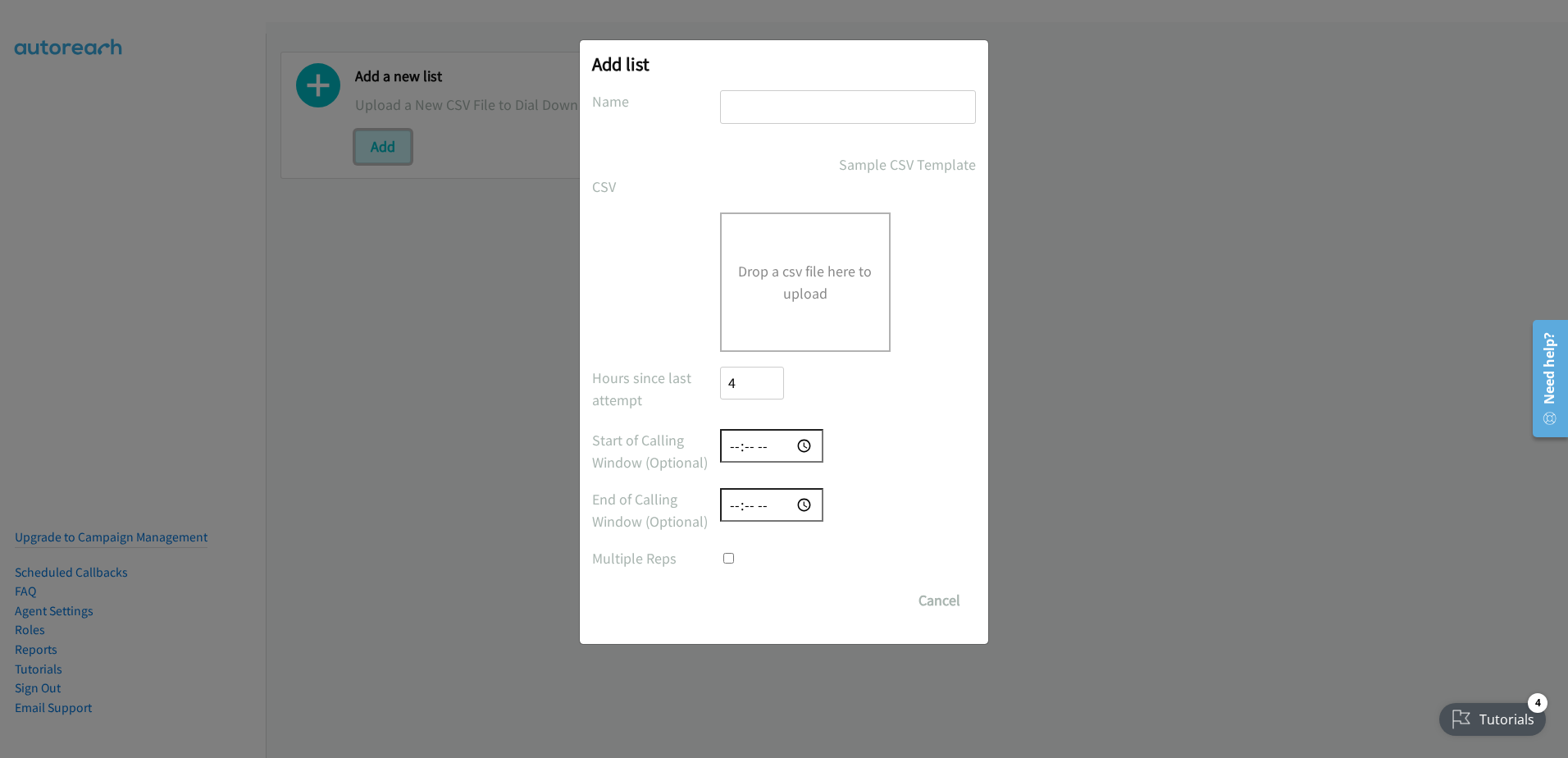
checkbox input "true"
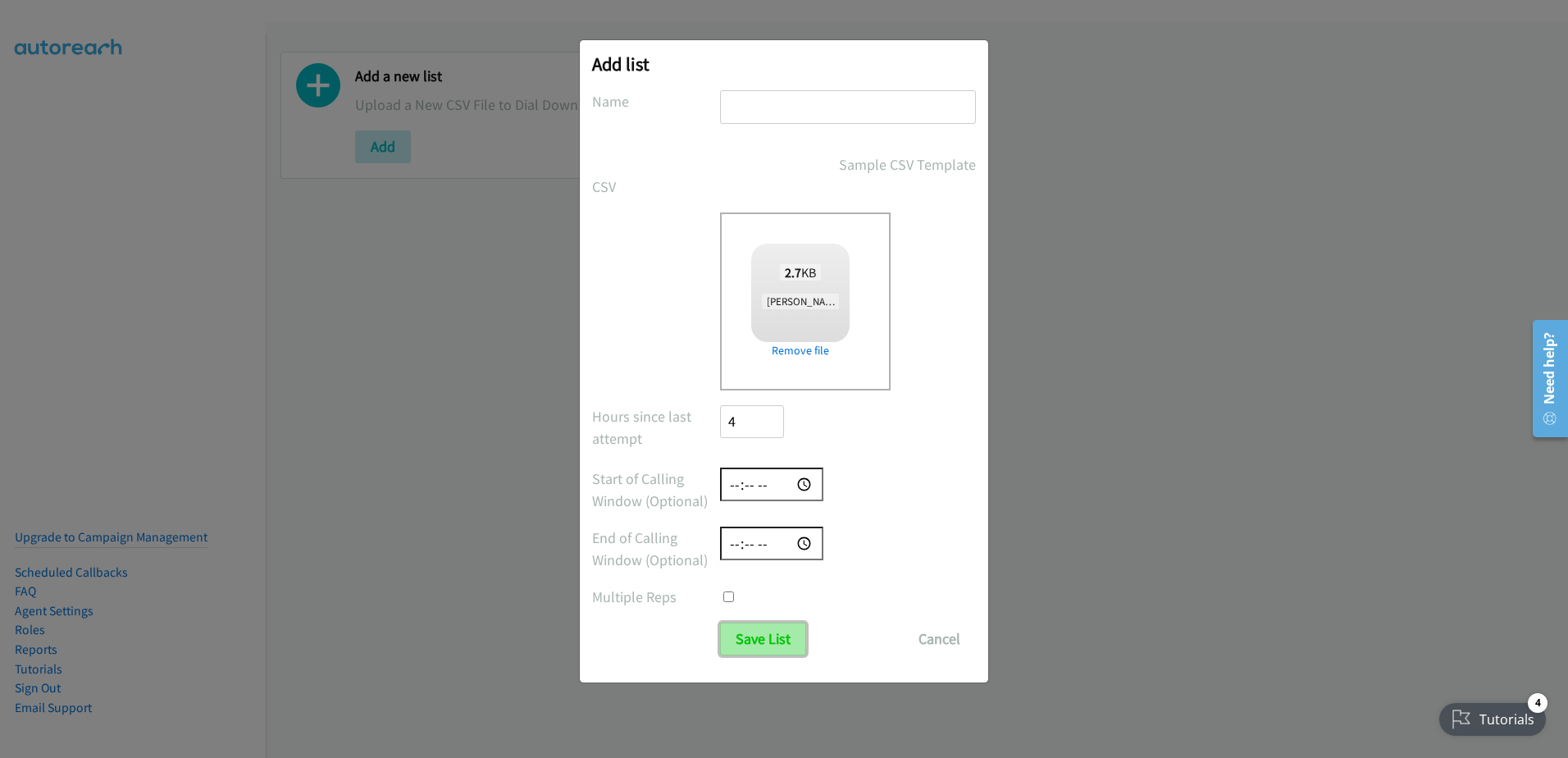
drag, startPoint x: 778, startPoint y: 653, endPoint x: 778, endPoint y: 643, distance: 10.0
click at [778, 652] on input "Save List" at bounding box center [762, 640] width 86 height 33
type input "kim"
click at [720, 623] on input "Save List" at bounding box center [762, 640] width 86 height 33
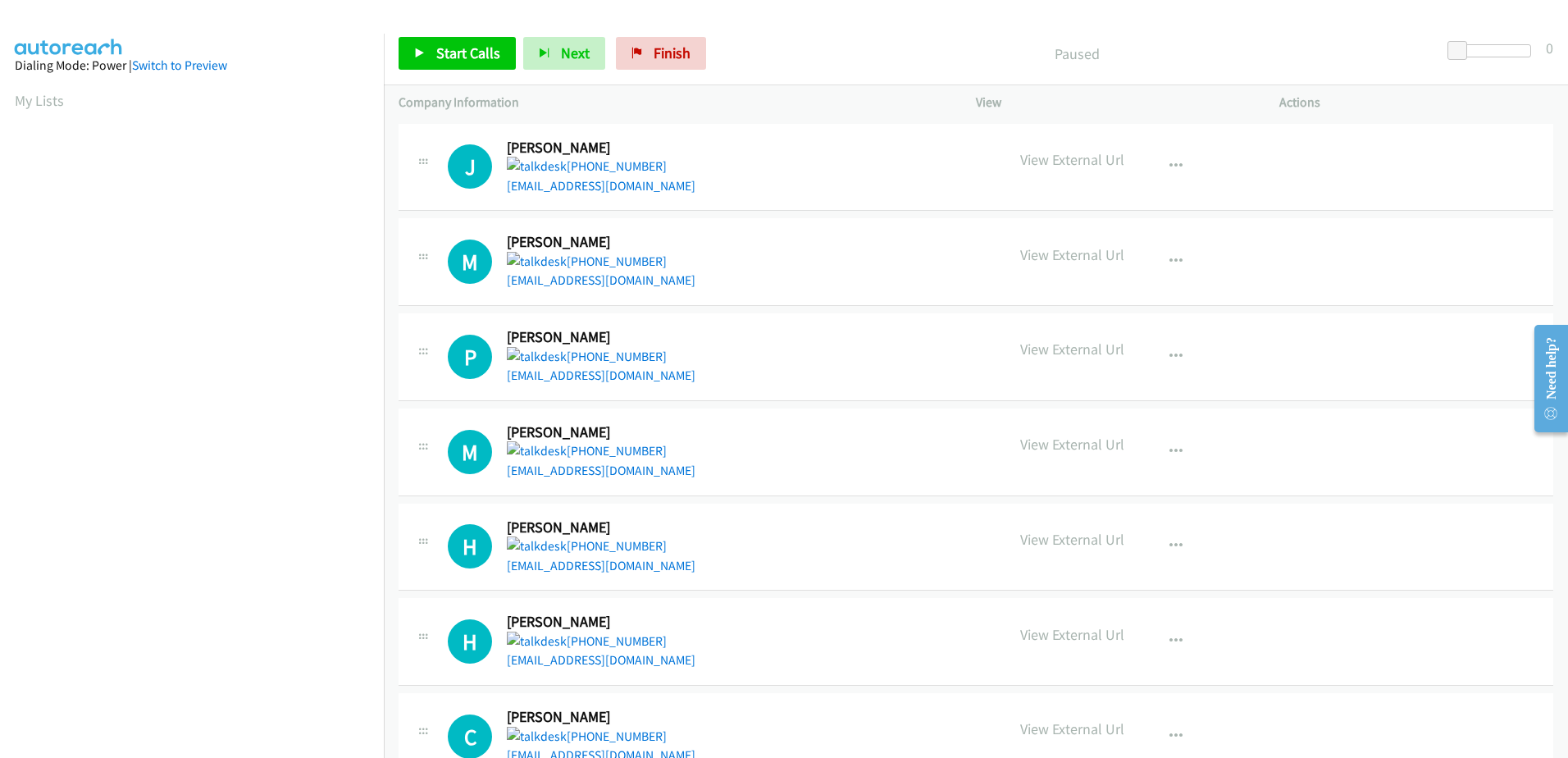
click at [299, 47] on aside "Dialing Mode: Power | Switch to Preview My Lists" at bounding box center [192, 487] width 384 height 908
drag, startPoint x: 811, startPoint y: 88, endPoint x: 783, endPoint y: 79, distance: 29.4
click at [796, 81] on div "Start Calls Pause Next Finish Paused 0 Company Information Info Status View Act…" at bounding box center [976, 71] width 1184 height 98
drag, startPoint x: 783, startPoint y: 79, endPoint x: 866, endPoint y: 43, distance: 90.5
click at [689, 58] on link "Finish" at bounding box center [661, 53] width 90 height 33
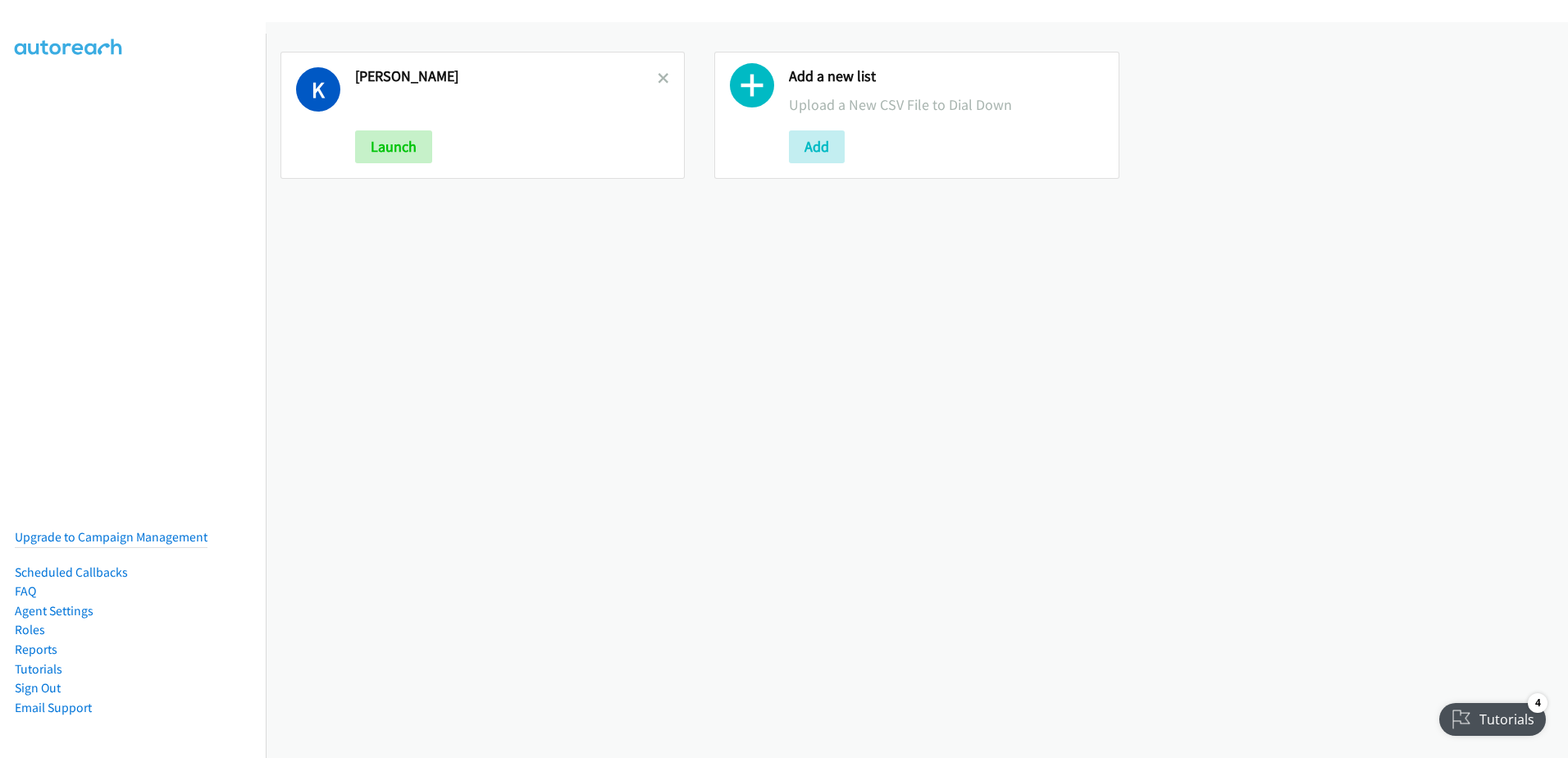
click at [671, 69] on div "K Kim Launch" at bounding box center [482, 116] width 404 height 127
drag, startPoint x: 665, startPoint y: 72, endPoint x: 664, endPoint y: 80, distance: 8.1
click at [664, 73] on div at bounding box center [663, 116] width 12 height 96
click at [662, 80] on icon at bounding box center [663, 80] width 12 height 12
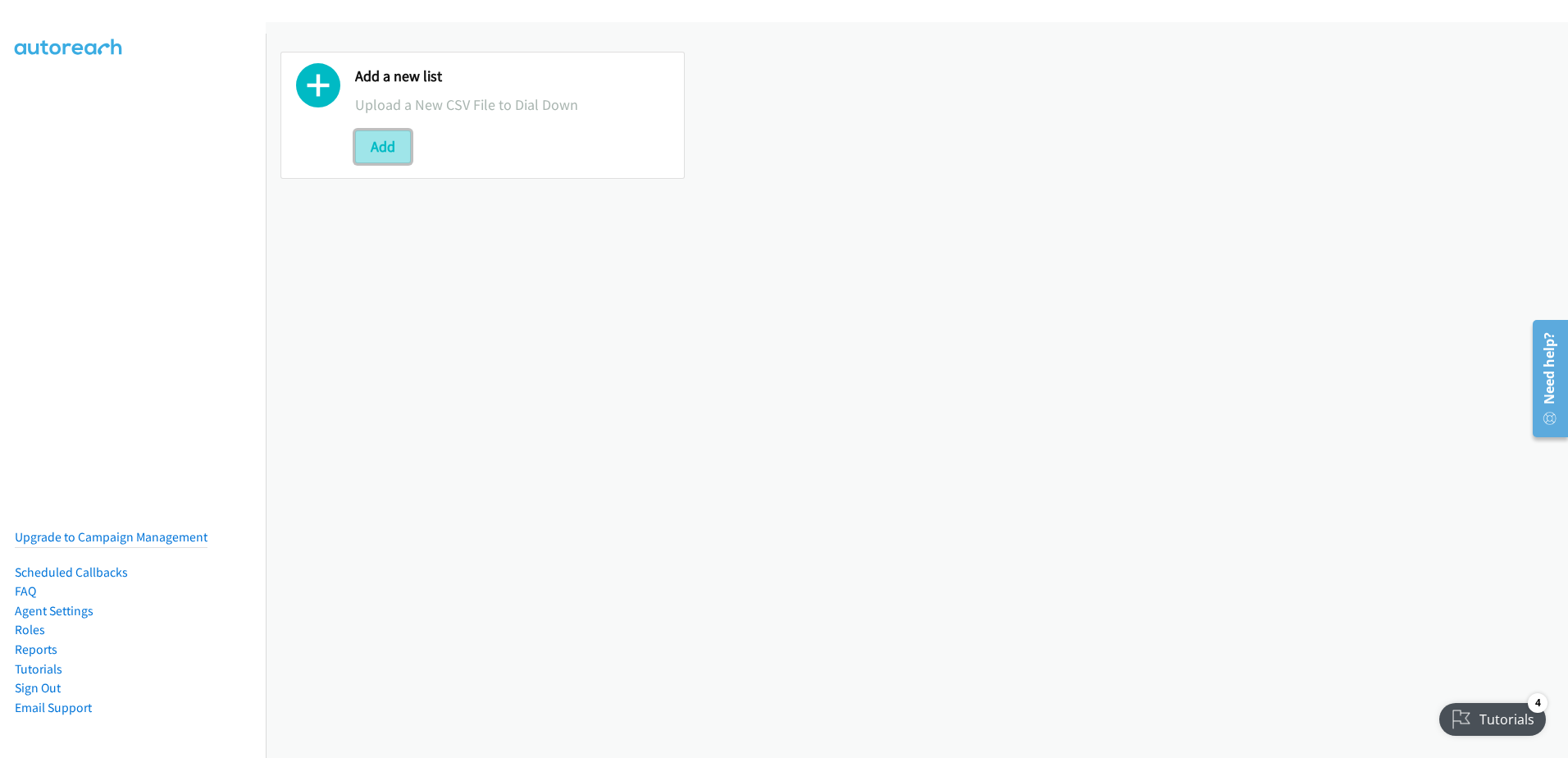
drag, startPoint x: 391, startPoint y: 153, endPoint x: 399, endPoint y: 146, distance: 10.6
click at [390, 151] on button "Add" at bounding box center [383, 146] width 56 height 33
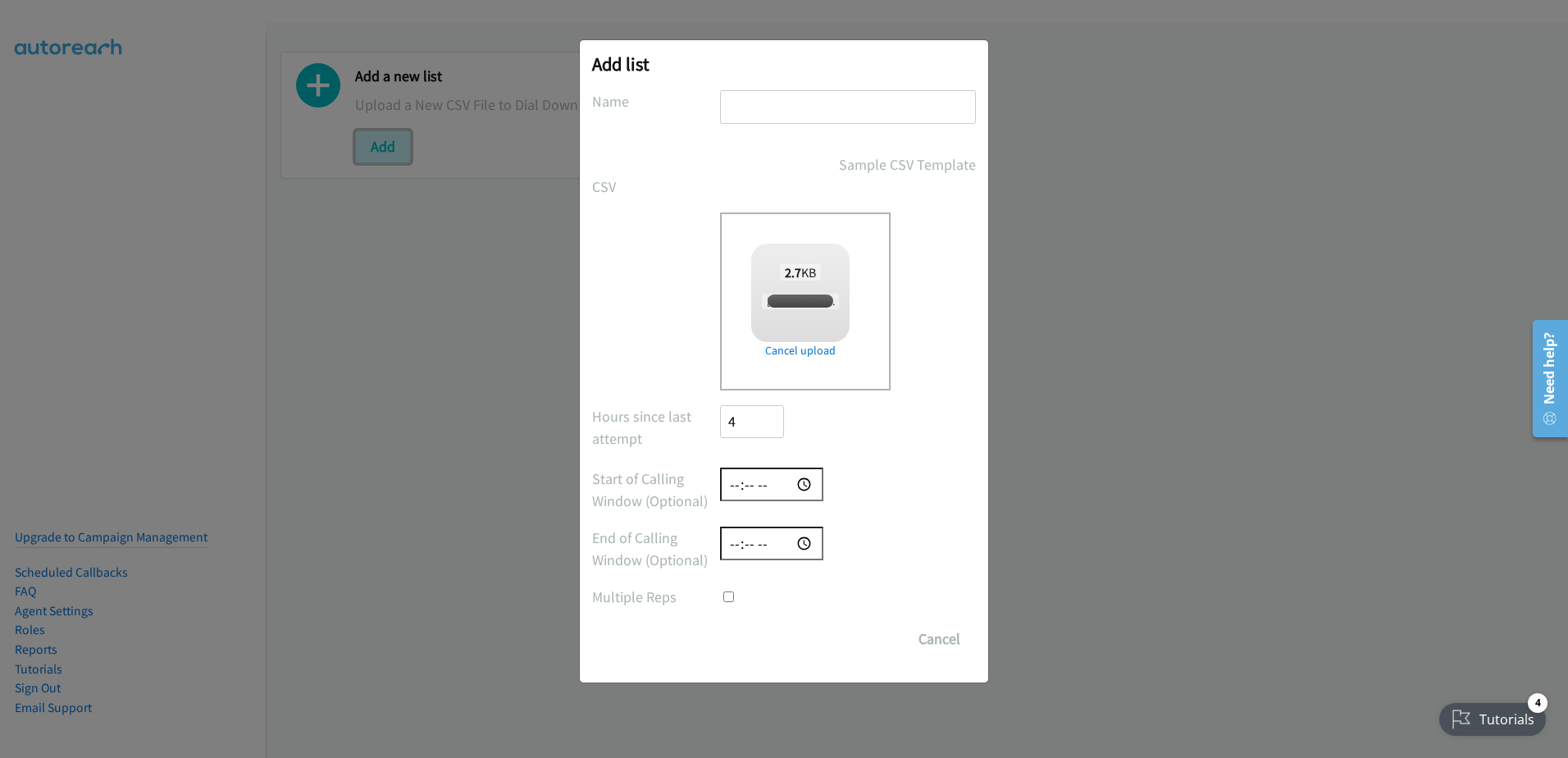
checkbox input "true"
click at [791, 118] on input "text" at bounding box center [848, 107] width 256 height 34
type input "55"
click at [748, 640] on input "Save List" at bounding box center [762, 640] width 86 height 33
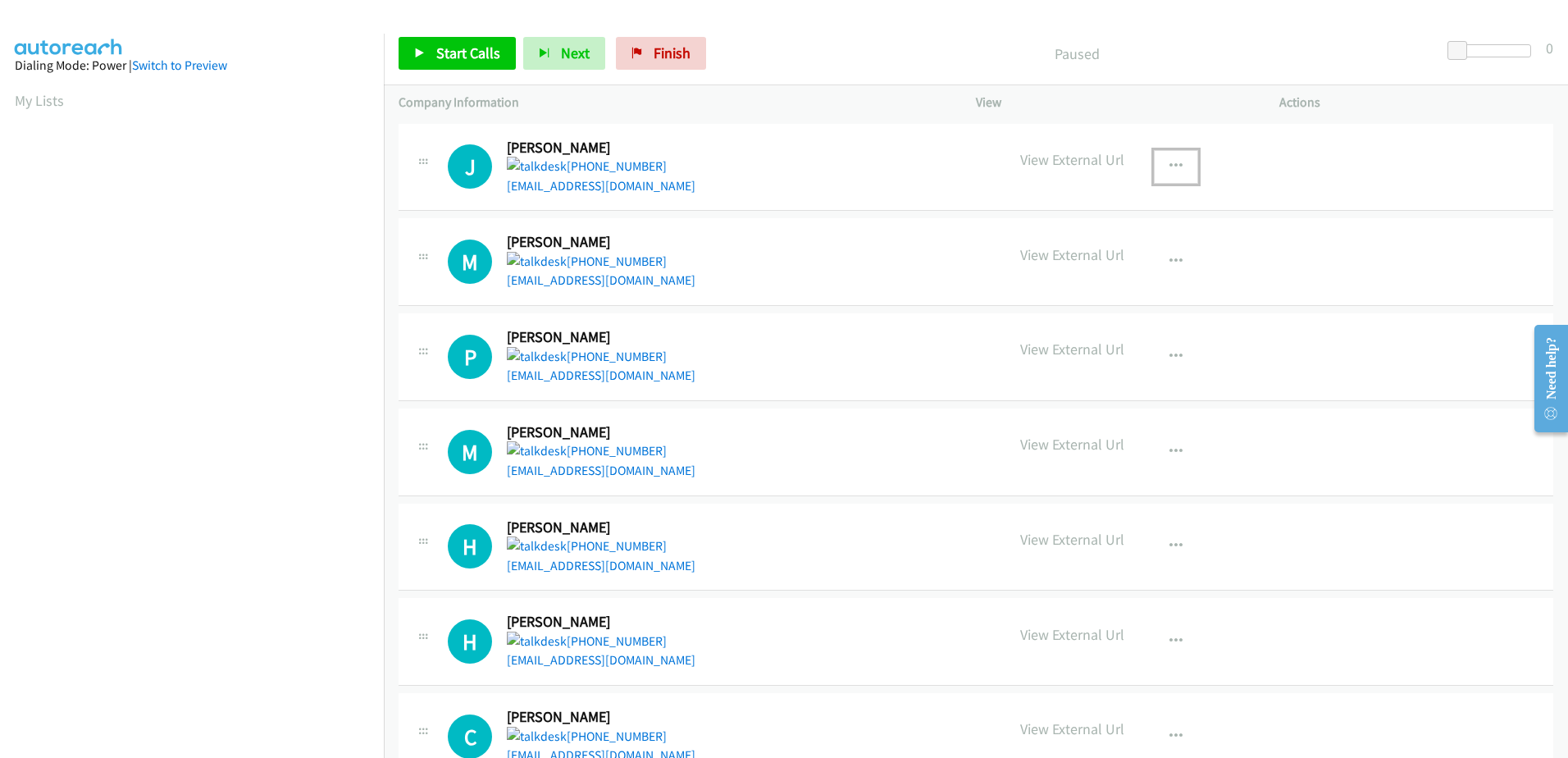
click at [1170, 163] on icon "button" at bounding box center [1176, 167] width 13 height 13
click at [1189, 30] on div at bounding box center [784, 379] width 1568 height 758
drag, startPoint x: 669, startPoint y: 54, endPoint x: 884, endPoint y: 48, distance: 215.1
click at [669, 54] on span "Finish" at bounding box center [672, 53] width 37 height 19
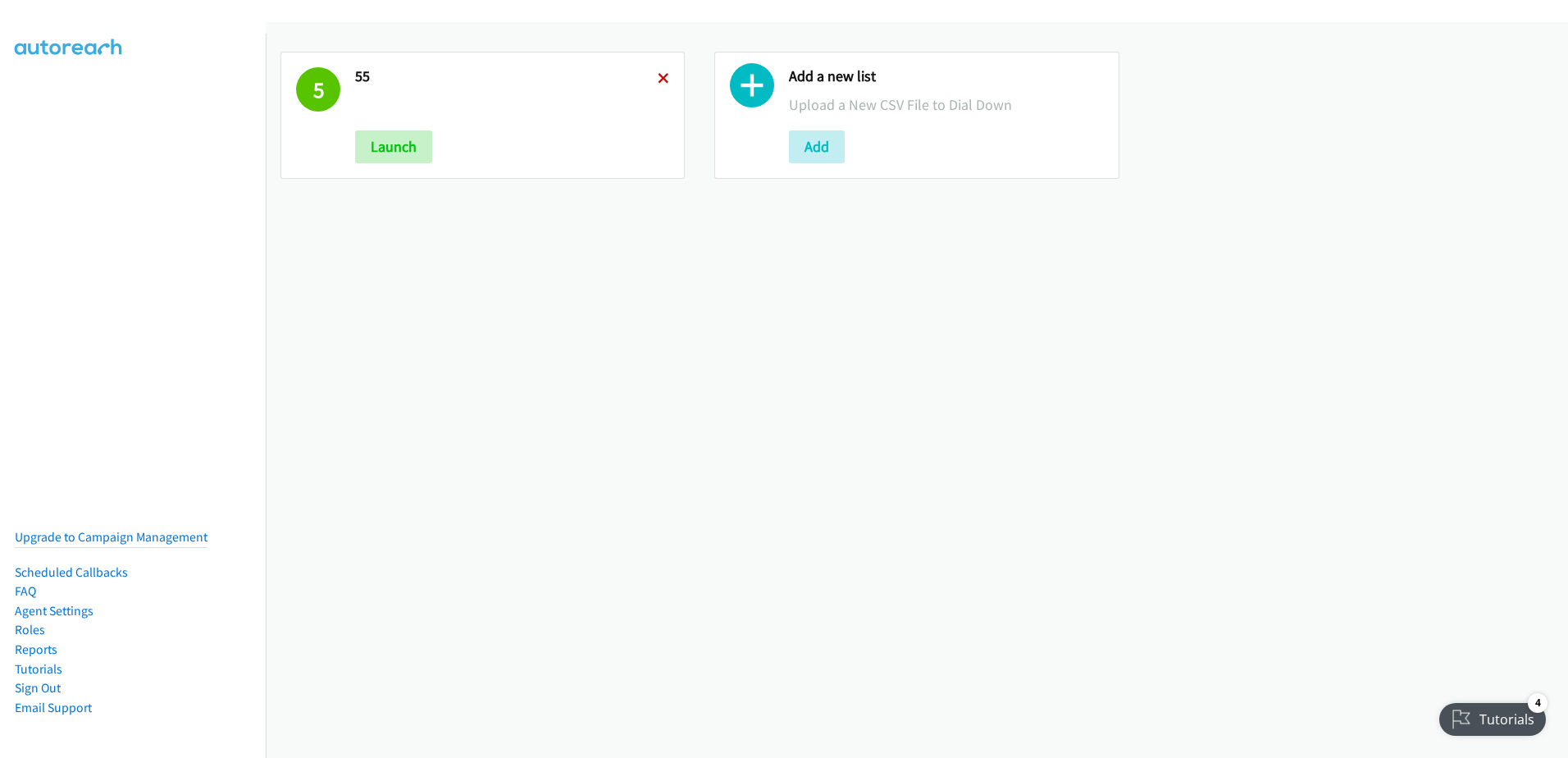
click at [660, 83] on icon at bounding box center [663, 80] width 12 height 12
